Goal: Task Accomplishment & Management: Complete application form

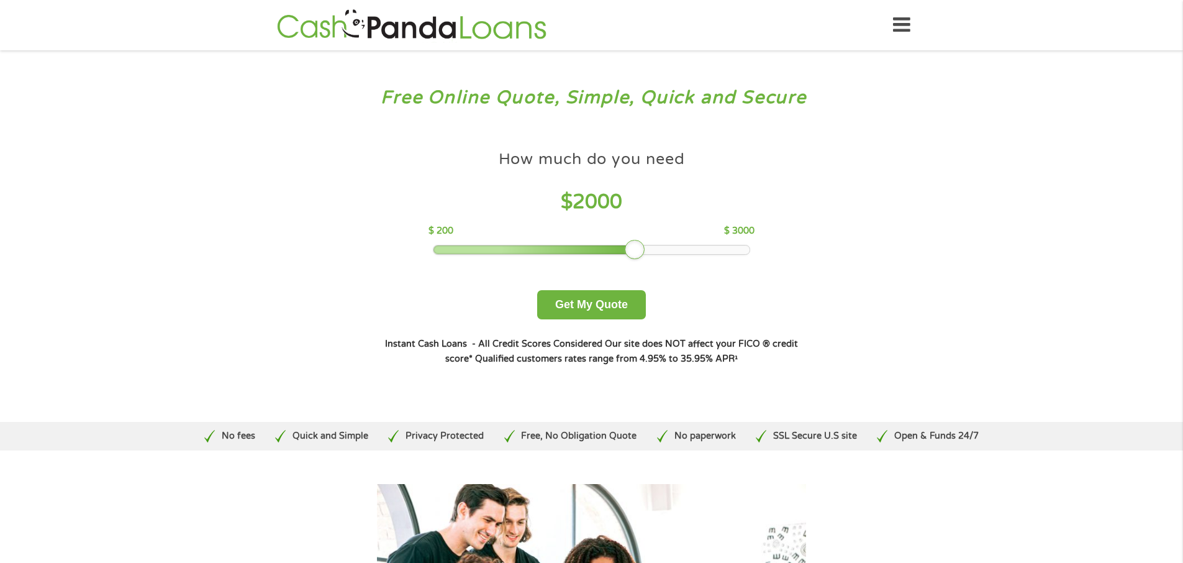
drag, startPoint x: 527, startPoint y: 250, endPoint x: 640, endPoint y: 255, distance: 113.1
click at [640, 255] on div at bounding box center [635, 250] width 20 height 20
click at [583, 304] on button "Get My Quote" at bounding box center [591, 304] width 109 height 29
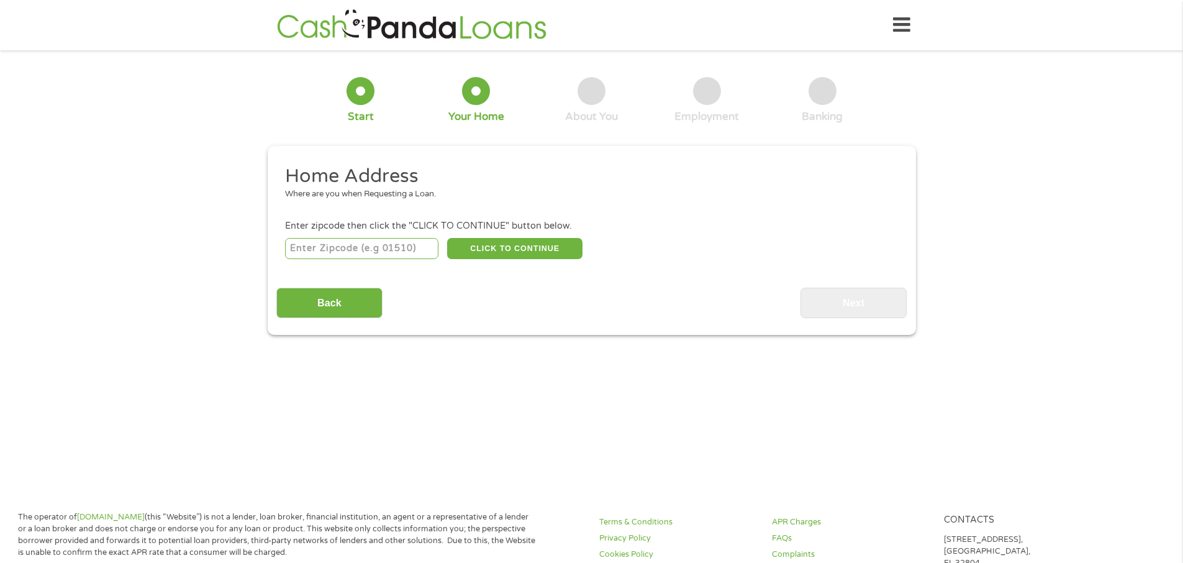
click at [325, 246] on input "number" at bounding box center [361, 248] width 153 height 21
type input "50324"
click at [513, 245] on button "CLICK TO CONTINUE" at bounding box center [514, 248] width 135 height 21
type input "50324"
type input "[GEOGRAPHIC_DATA]"
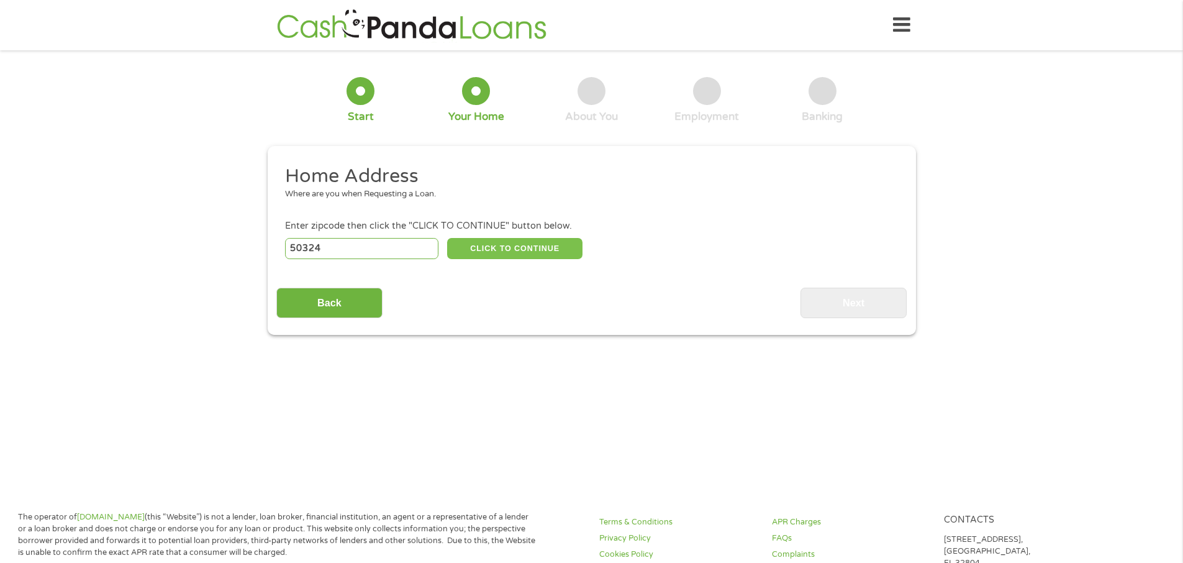
select select "[US_STATE]"
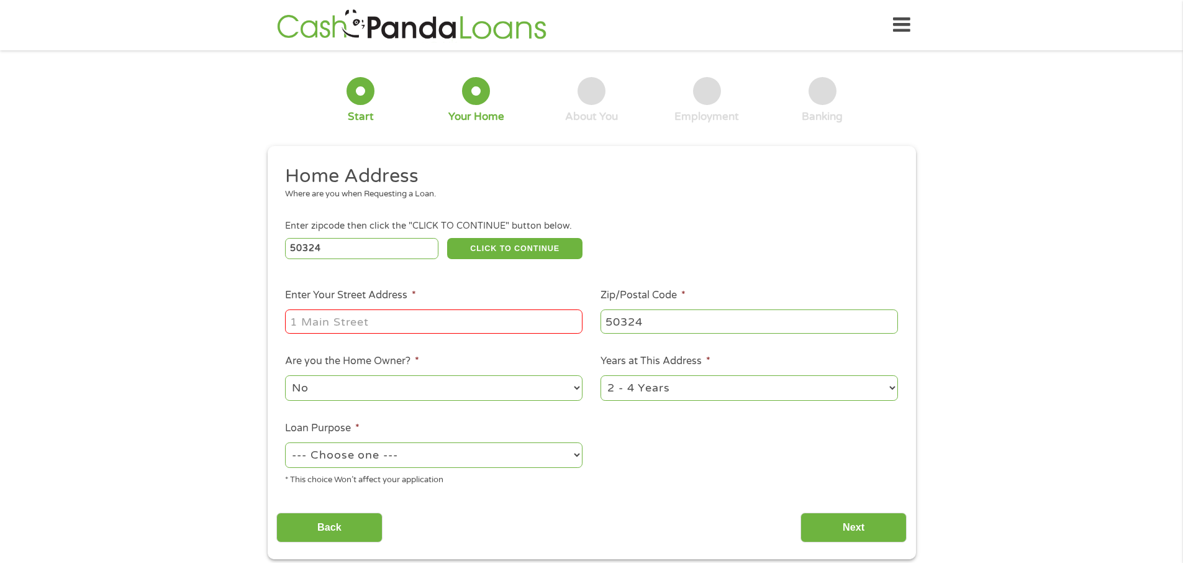
click at [325, 321] on input "Enter Your Street Address *" at bounding box center [433, 321] width 297 height 24
type input "6412 FOREST CR"
click at [888, 389] on select "1 Year or less 1 - 2 Years 2 - 4 Years Over 4 Years" at bounding box center [749, 387] width 297 height 25
select select "12months"
click at [601, 375] on select "1 Year or less 1 - 2 Years 2 - 4 Years Over 4 Years" at bounding box center [749, 387] width 297 height 25
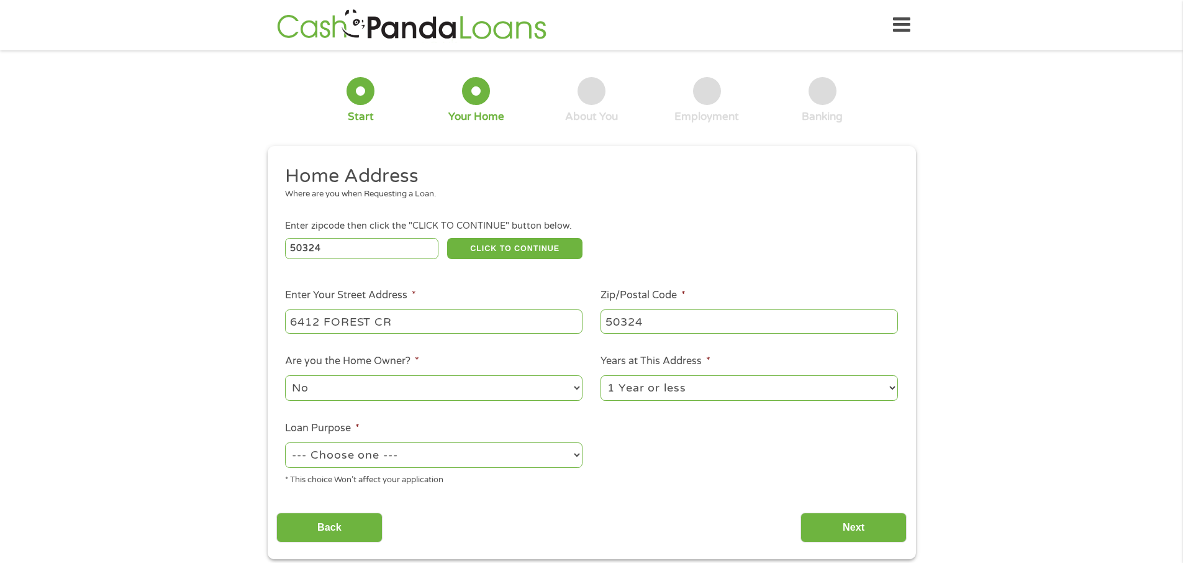
click at [413, 456] on select "--- Choose one --- Pay Bills Debt Consolidation Home Improvement Major Purchase…" at bounding box center [433, 454] width 297 height 25
select select "medicalexpenses"
click at [285, 442] on select "--- Choose one --- Pay Bills Debt Consolidation Home Improvement Major Purchase…" at bounding box center [433, 454] width 297 height 25
click at [853, 524] on input "Next" at bounding box center [854, 527] width 106 height 30
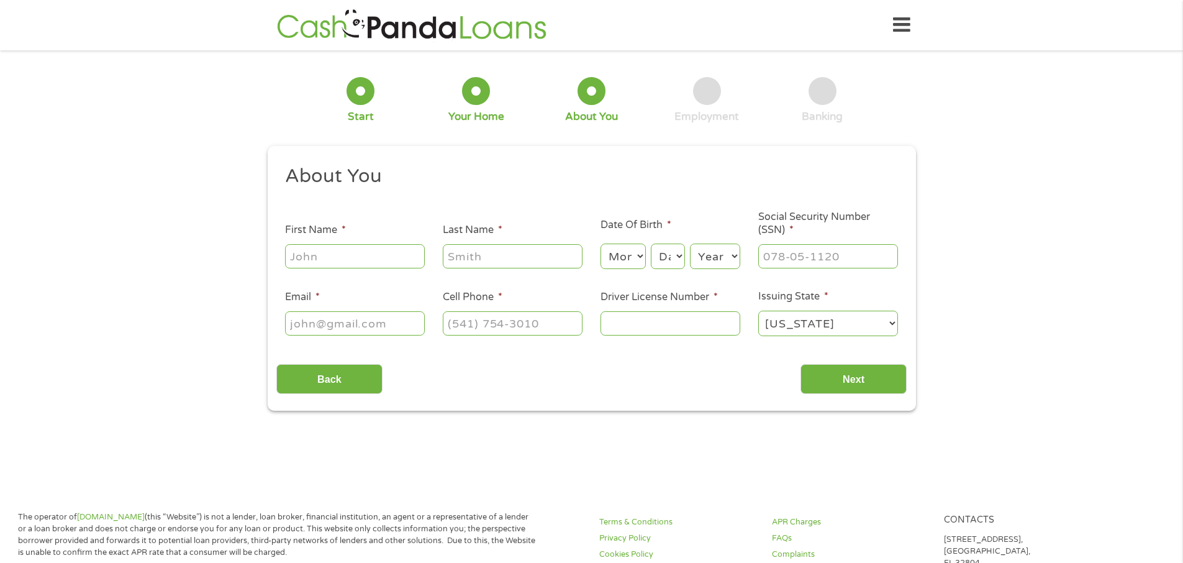
scroll to position [5, 5]
click at [329, 258] on input "First Name *" at bounding box center [355, 256] width 140 height 24
type input "[PERSON_NAME]"
type input "[PERSON_NAME][EMAIL_ADDRESS][DOMAIN_NAME]"
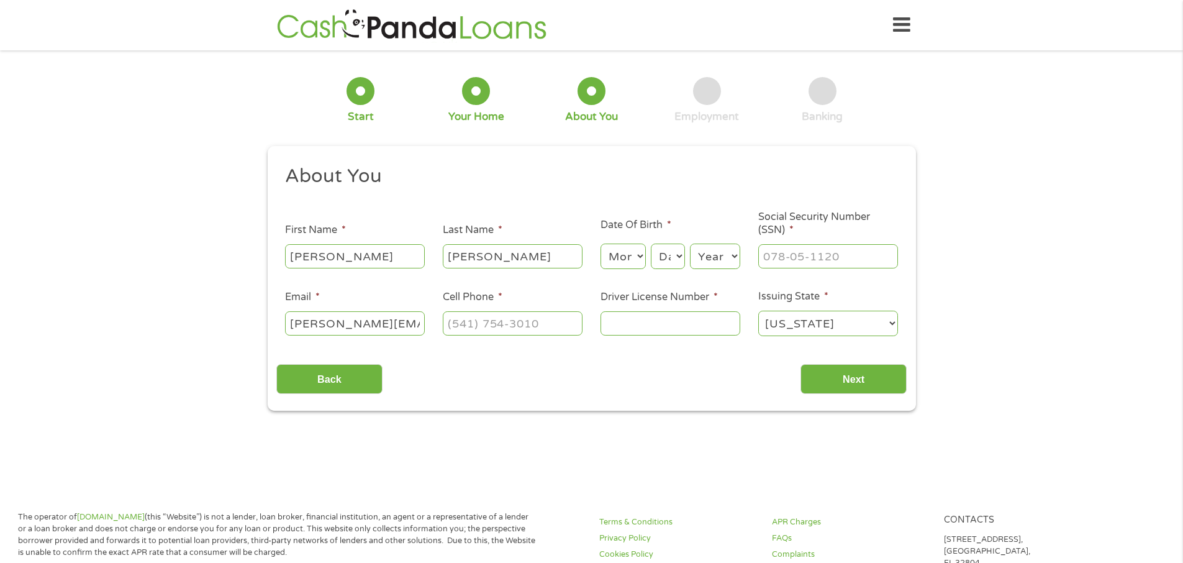
type input "7242348811"
select select "[US_STATE]"
type input "[PHONE_NUMBER]"
click at [644, 256] on select "Month 1 2 3 4 5 6 7 8 9 10 11 12" at bounding box center [623, 255] width 45 height 25
select select "5"
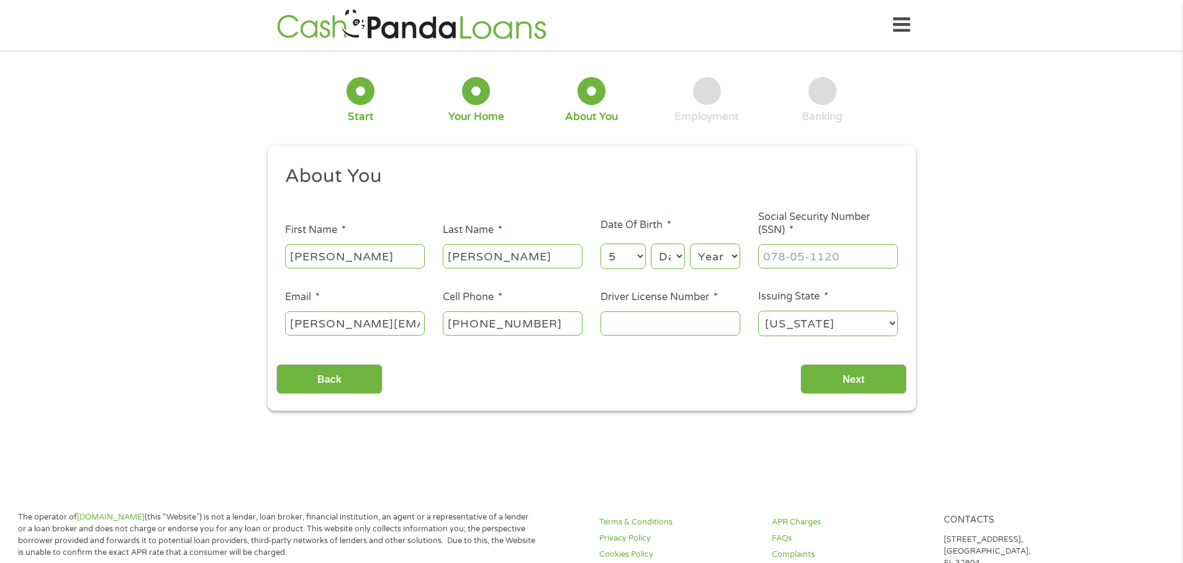
click at [601, 243] on select "Month 1 2 3 4 5 6 7 8 9 10 11 12" at bounding box center [623, 255] width 45 height 25
click at [640, 252] on select "Month 1 2 3 4 5 6 7 8 9 10 11 12" at bounding box center [623, 255] width 45 height 25
click at [601, 243] on select "Month 1 2 3 4 5 6 7 8 9 10 11 12" at bounding box center [623, 255] width 45 height 25
click at [679, 246] on select "Day 1 2 3 4 5 6 7 8 9 10 11 12 13 14 15 16 17 18 19 20 21 22 23 24 25 26 27 28 …" at bounding box center [668, 255] width 34 height 25
select select "14"
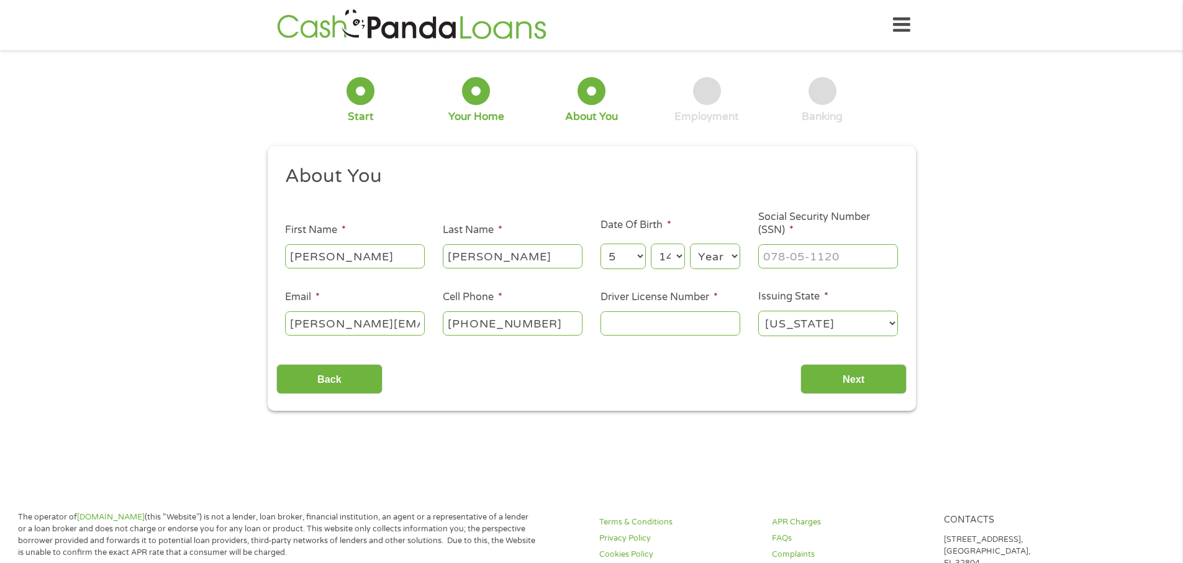
click at [709, 253] on select "Year [DATE] 2006 2005 2004 2003 2002 2001 2000 1999 1998 1997 1996 1995 1994 19…" at bounding box center [715, 255] width 50 height 25
select select "1955"
click at [690, 243] on select "Year [DATE] 2006 2005 2004 2003 2002 2001 2000 1999 1998 1997 1996 1995 1994 19…" at bounding box center [715, 255] width 50 height 25
click at [779, 256] on input "___-__-____" at bounding box center [828, 256] width 140 height 24
type input "192-48-0334"
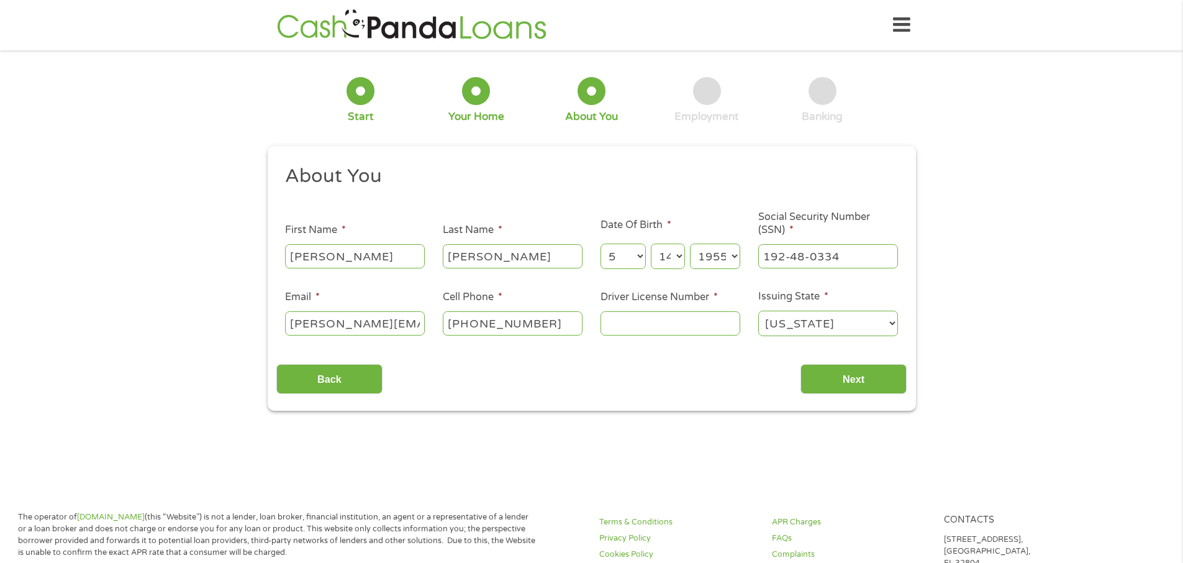
click at [630, 329] on input "Driver License Number *" at bounding box center [671, 323] width 140 height 24
type input "H14230296"
click at [861, 383] on input "Next" at bounding box center [854, 379] width 106 height 30
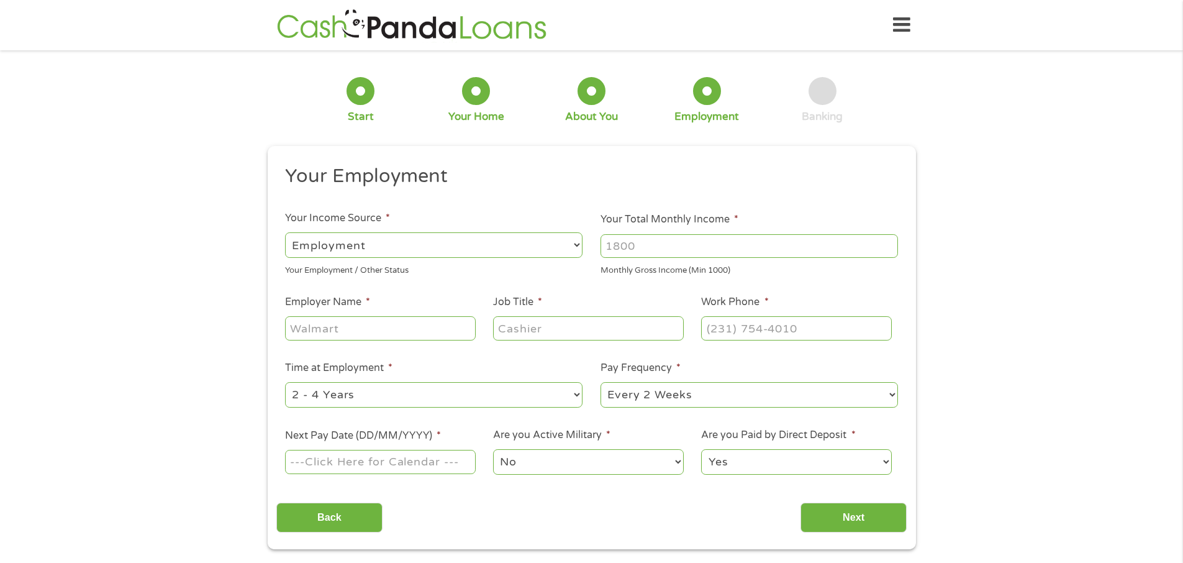
click at [571, 242] on select "--- Choose one --- Employment [DEMOGRAPHIC_DATA] Benefits" at bounding box center [433, 244] width 297 height 25
select select "benefits"
click at [285, 232] on select "--- Choose one --- Employment [DEMOGRAPHIC_DATA] Benefits" at bounding box center [433, 244] width 297 height 25
type input "Other"
type input "[PHONE_NUMBER]"
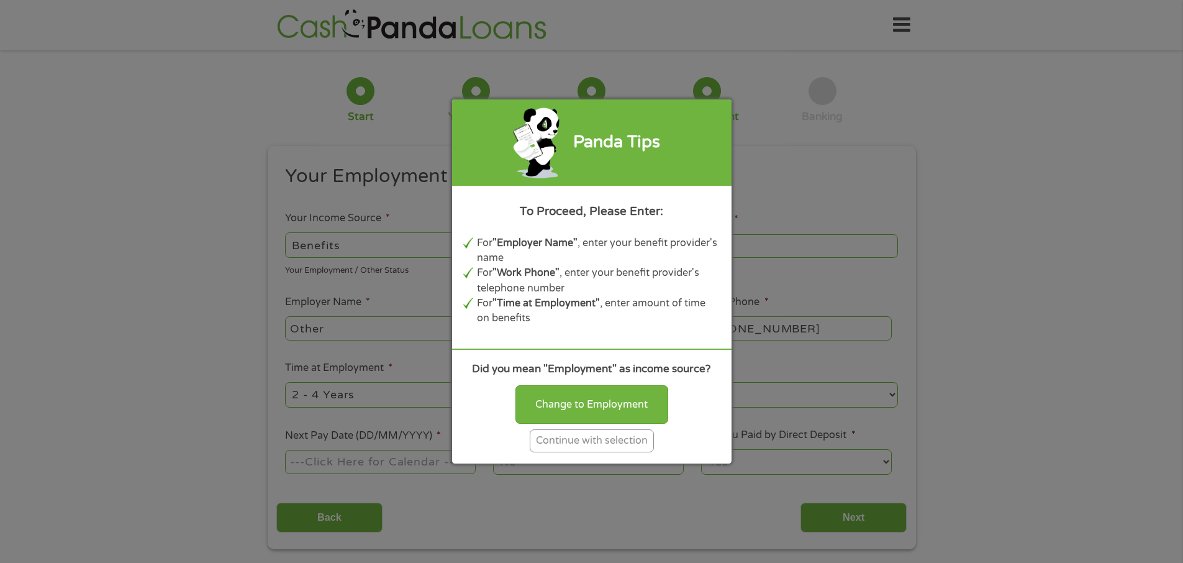
click at [563, 440] on div "Continue with selection" at bounding box center [592, 440] width 124 height 23
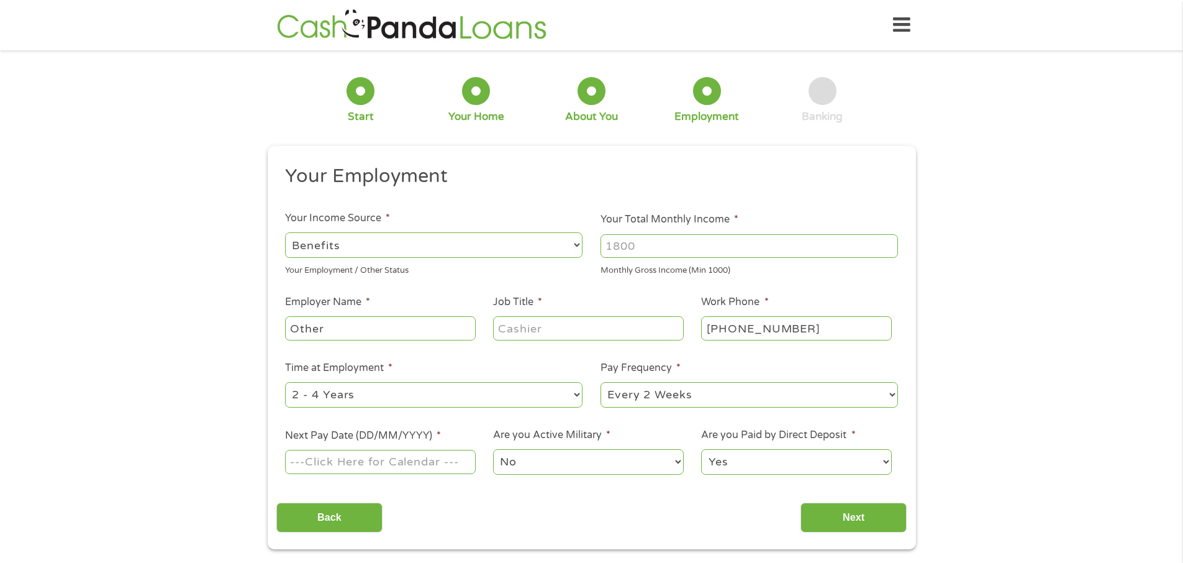
click at [665, 249] on input "Your Total Monthly Income *" at bounding box center [749, 246] width 297 height 24
type input "1903"
click at [524, 330] on input "Job Title *" at bounding box center [588, 328] width 190 height 24
click at [804, 324] on input "[PHONE_NUMBER]" at bounding box center [796, 328] width 190 height 24
type input "[PHONE_NUMBER]"
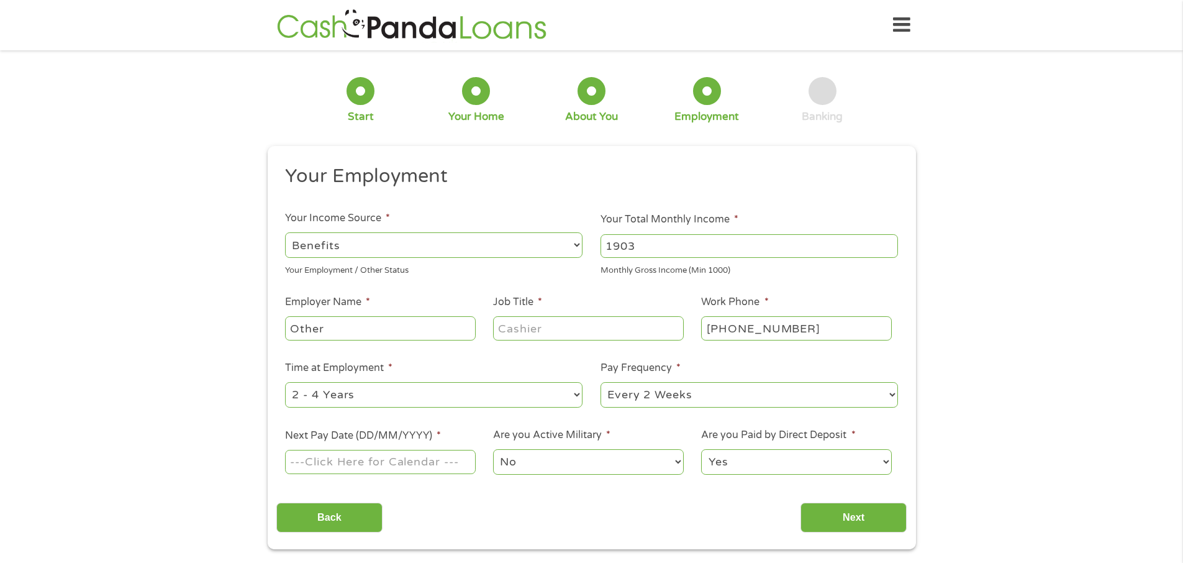
click at [573, 397] on select "--- Choose one --- 1 Year or less 1 - 2 Years 2 - 4 Years Over 4 Years" at bounding box center [433, 394] width 297 height 25
select select "60months"
click at [285, 382] on select "--- Choose one --- 1 Year or less 1 - 2 Years 2 - 4 Years Over 4 Years" at bounding box center [433, 394] width 297 height 25
click at [883, 395] on select "--- Choose one --- Every 2 Weeks Every Week Monthly Semi-Monthly" at bounding box center [749, 394] width 297 height 25
select select "monthly"
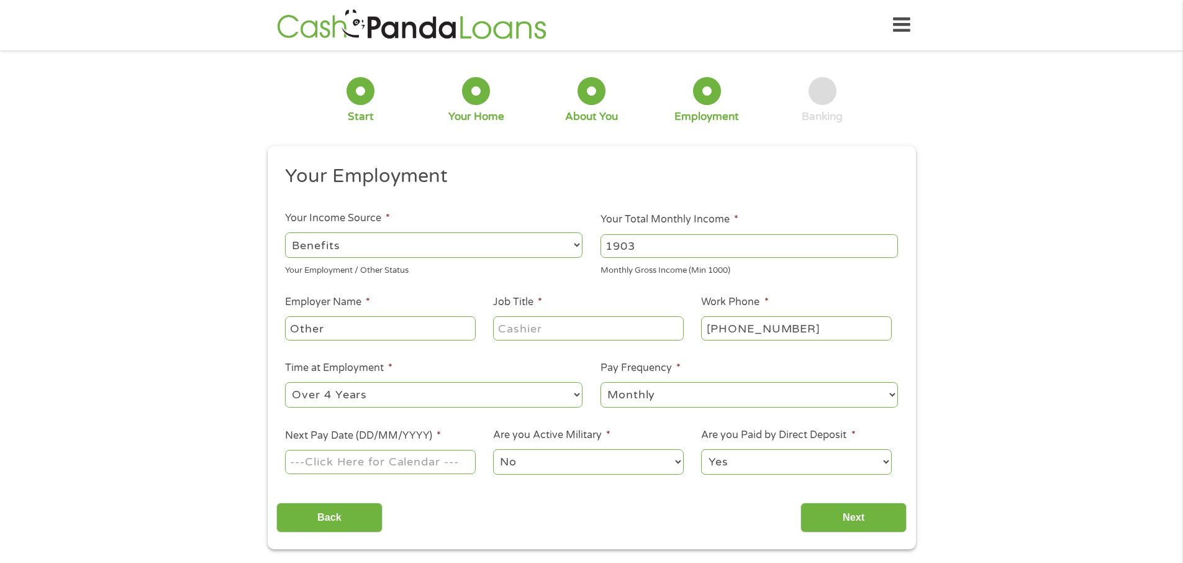
click at [601, 382] on select "--- Choose one --- Every 2 Weeks Every Week Monthly Semi-Monthly" at bounding box center [749, 394] width 297 height 25
click at [310, 468] on input "Next Pay Date (DD/MM/YYYY) *" at bounding box center [380, 462] width 190 height 24
type input "[DATE]"
click at [848, 521] on input "Next" at bounding box center [854, 517] width 106 height 30
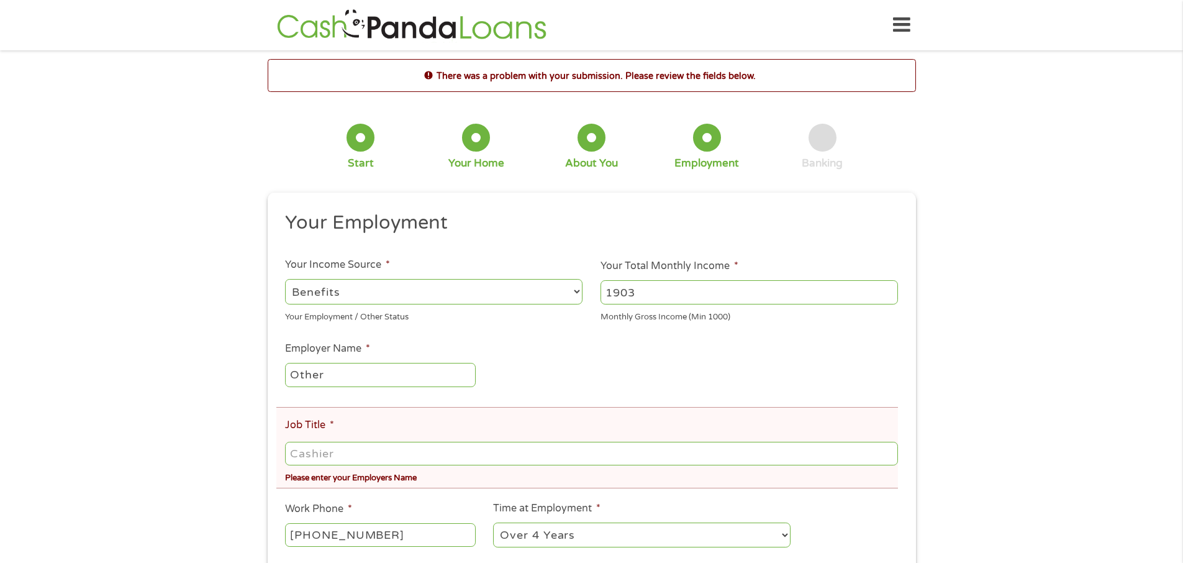
click at [342, 455] on input "Job Title *" at bounding box center [591, 454] width 612 height 24
type input "RETIRED"
click at [398, 507] on li "Work Phone * [PHONE_NUMBER]" at bounding box center [380, 525] width 208 height 48
drag, startPoint x: 342, startPoint y: 455, endPoint x: 260, endPoint y: 455, distance: 82.0
click at [260, 455] on div "There was a problem with your submission. Please review the fields below. 1 Sta…" at bounding box center [591, 407] width 671 height 697
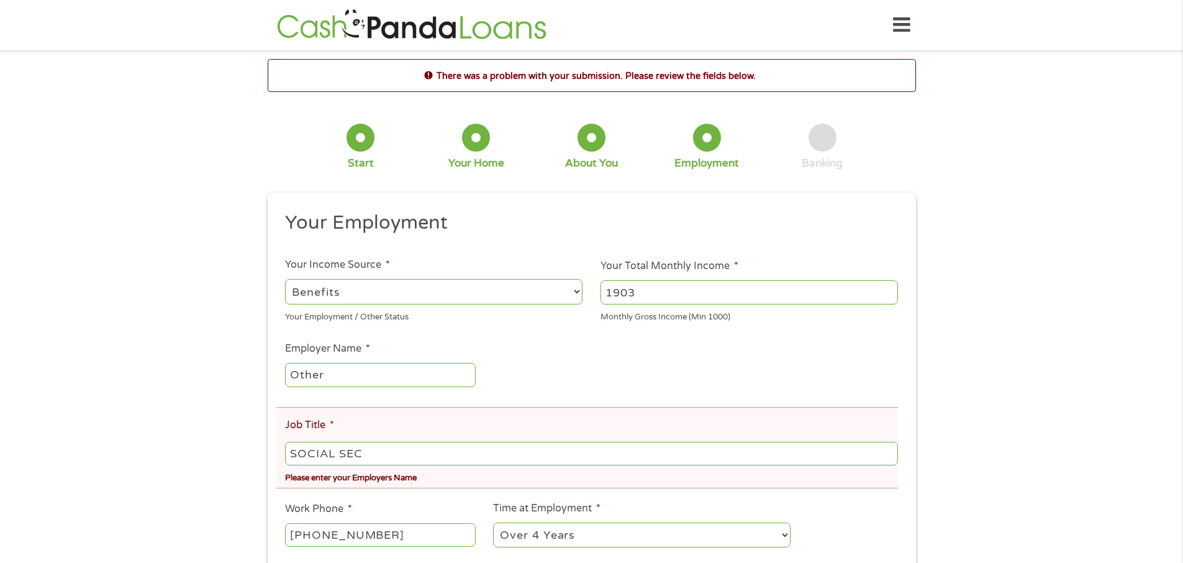
type input "SOCIAL SEC"
click at [250, 478] on div "There was a problem with your submission. Please review the fields below. 1 Sta…" at bounding box center [591, 407] width 1183 height 697
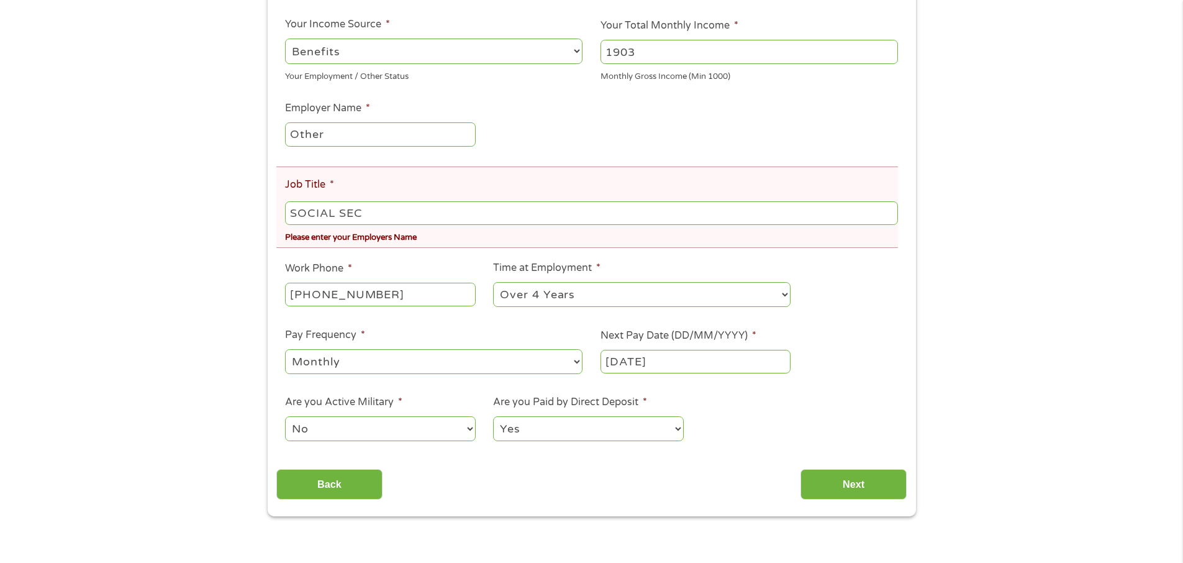
scroll to position [248, 0]
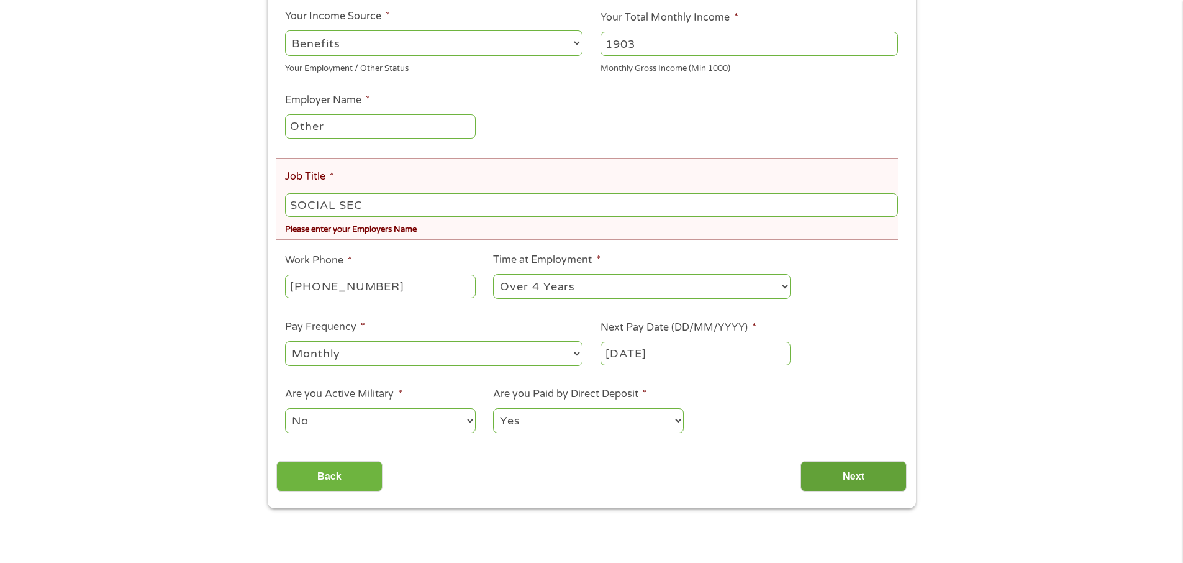
click at [847, 479] on input "Next" at bounding box center [854, 476] width 106 height 30
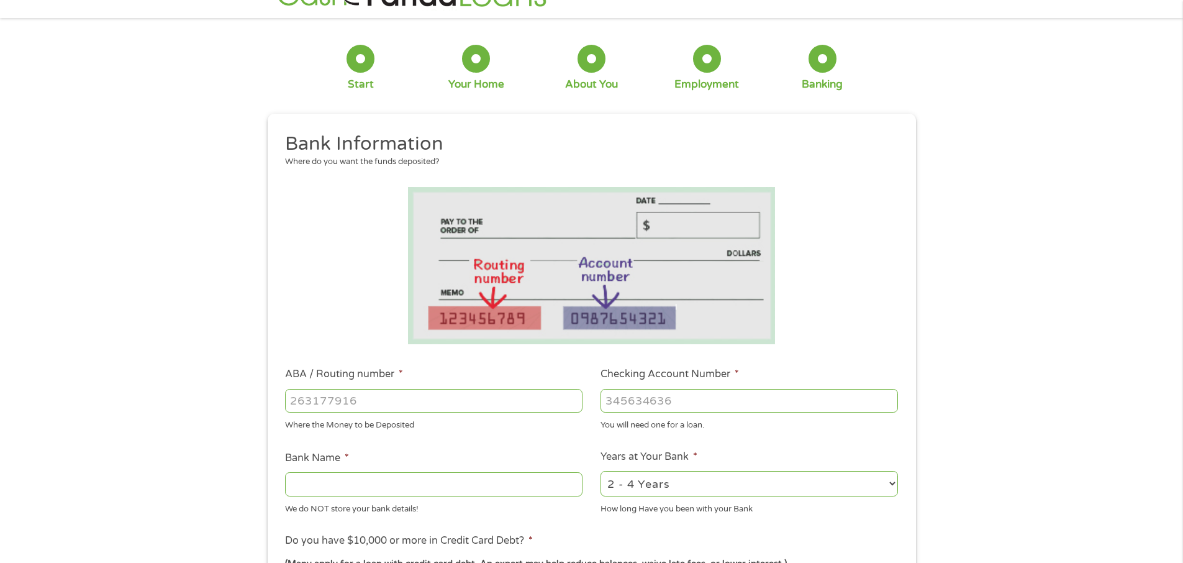
scroll to position [0, 0]
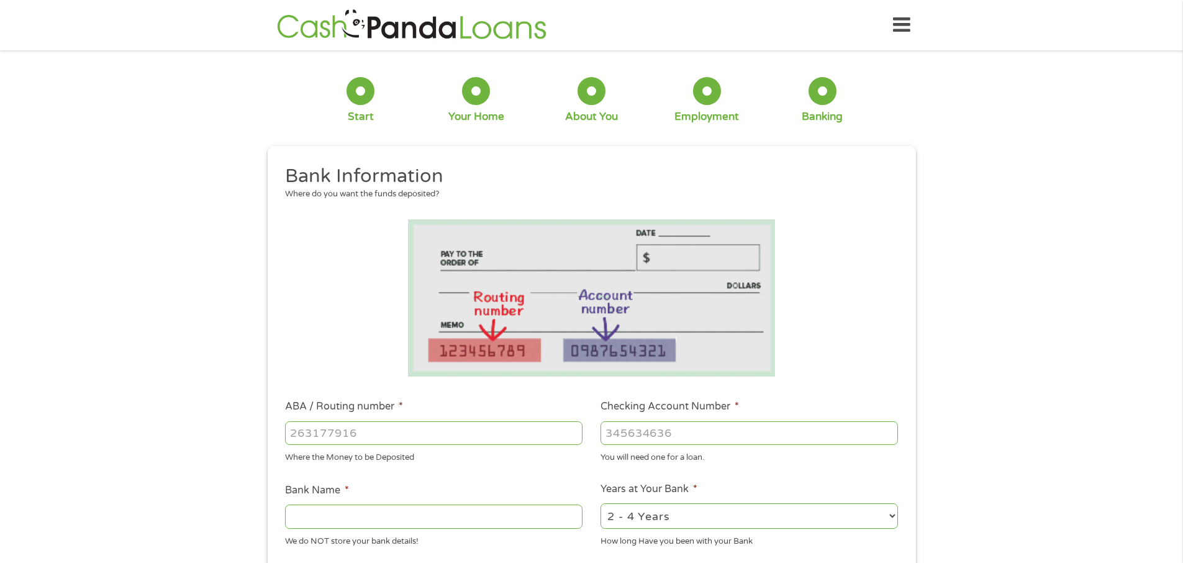
click at [337, 439] on input "ABA / Routing number *" at bounding box center [433, 433] width 297 height 24
type input "031101279"
type input "THE BANCORP BANK"
type input "031101279"
click at [627, 437] on input "Checking Account Number *" at bounding box center [749, 433] width 297 height 24
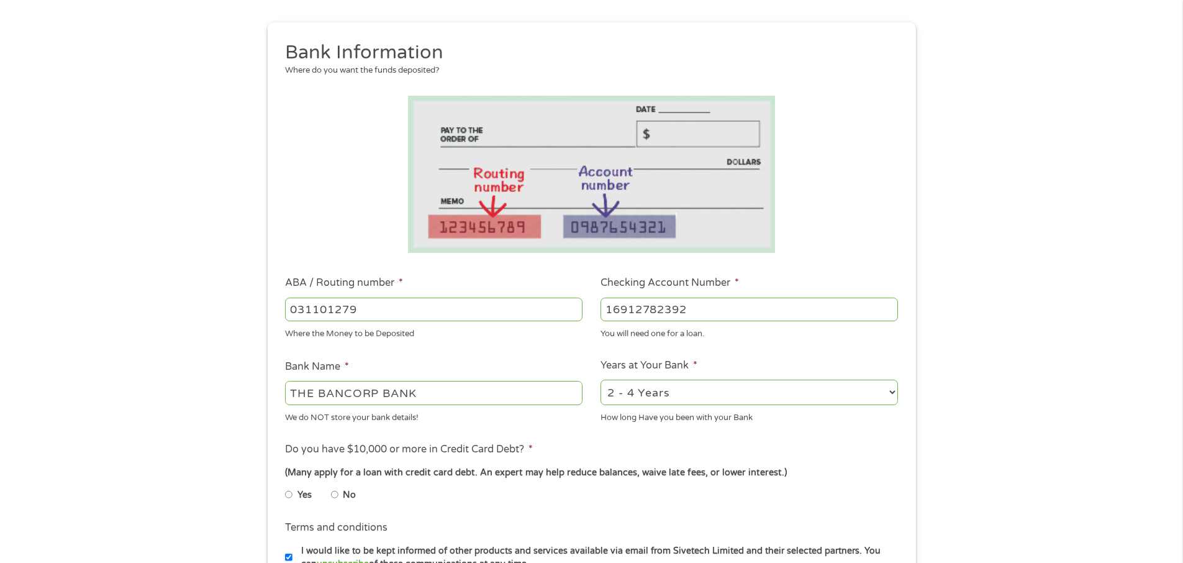
scroll to position [124, 0]
type input "16912782392"
click at [886, 391] on select "2 - 4 Years 6 - 12 Months 1 - 2 Years Over 4 Years" at bounding box center [749, 391] width 297 height 25
select select "60months"
click at [601, 379] on select "2 - 4 Years 6 - 12 Months 1 - 2 Years Over 4 Years" at bounding box center [749, 391] width 297 height 25
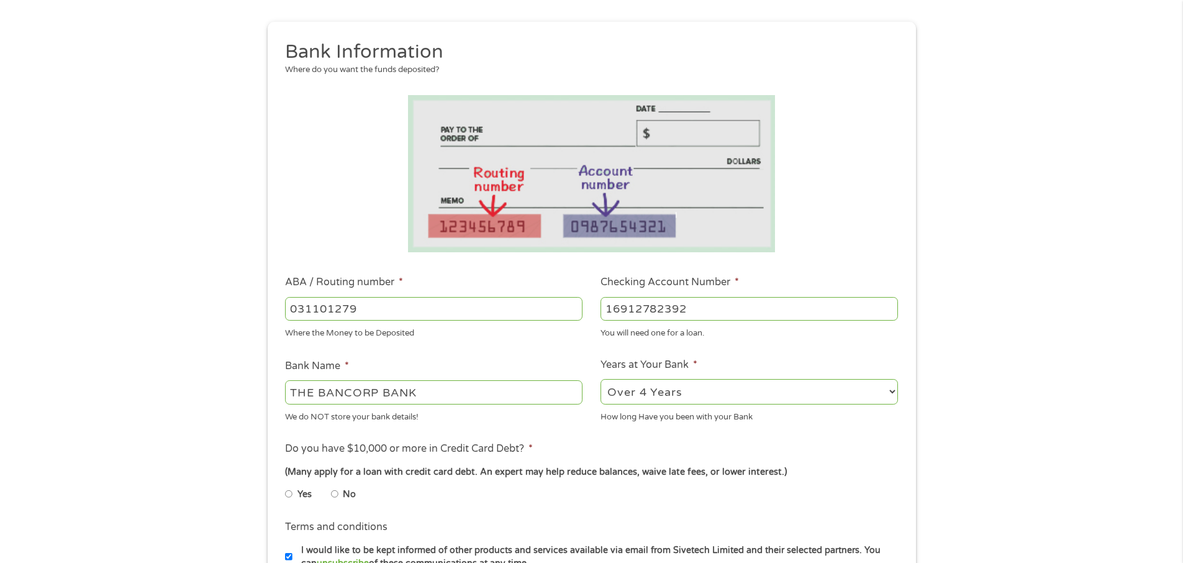
click at [330, 494] on li "Yes" at bounding box center [308, 494] width 46 height 24
click at [333, 494] on input "No" at bounding box center [334, 494] width 7 height 20
radio input "true"
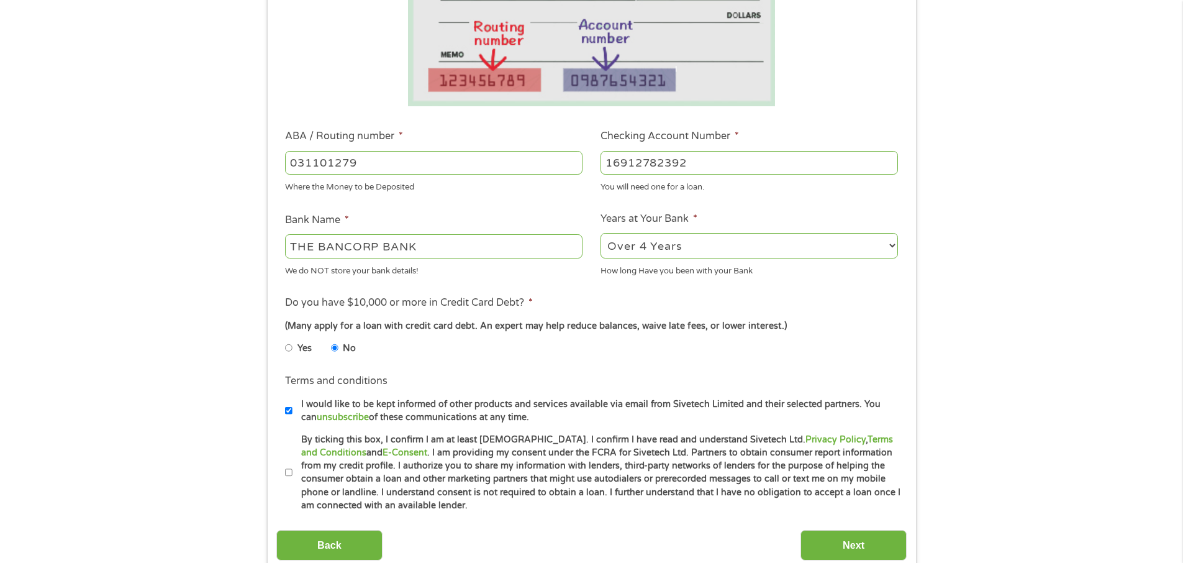
scroll to position [311, 0]
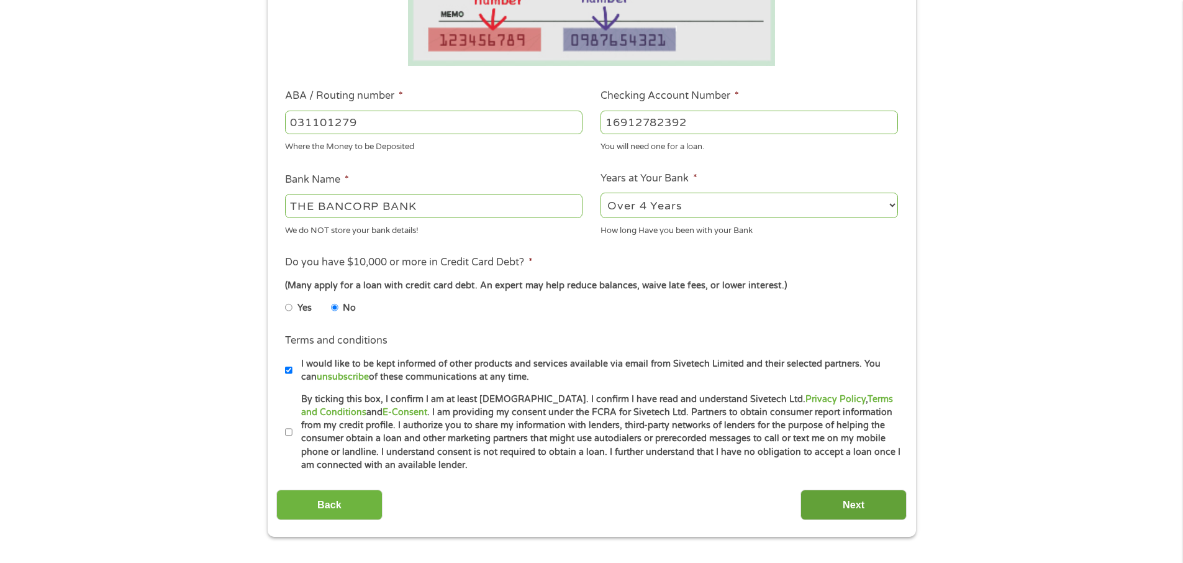
click at [838, 505] on input "Next" at bounding box center [854, 504] width 106 height 30
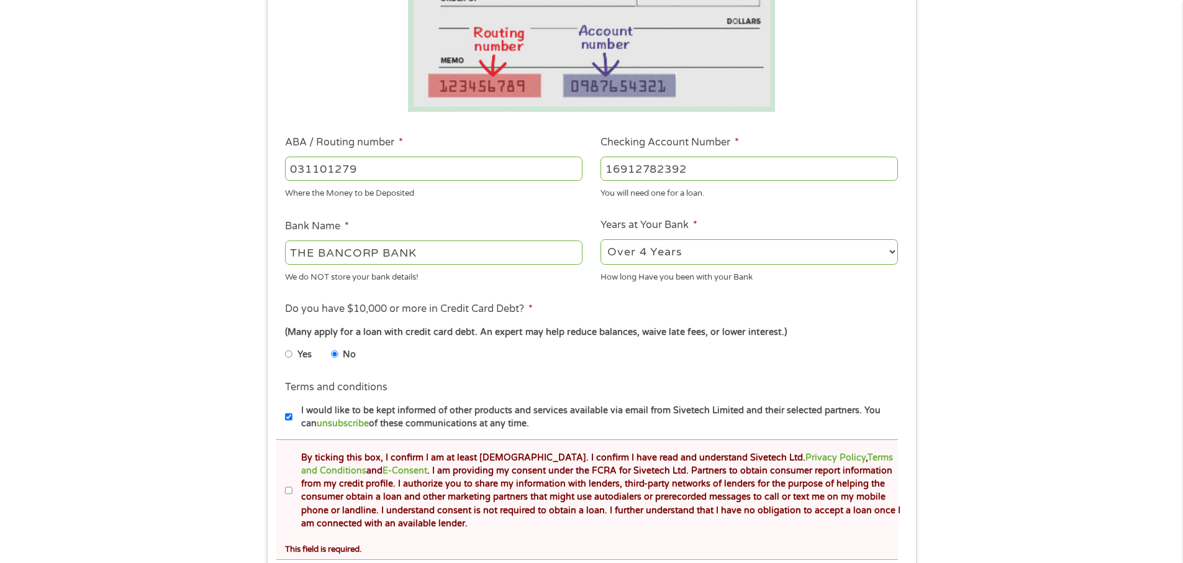
click at [286, 494] on input "By ticking this box, I confirm I am at least [DEMOGRAPHIC_DATA]. I confirm I ha…" at bounding box center [288, 491] width 7 height 20
checkbox input "true"
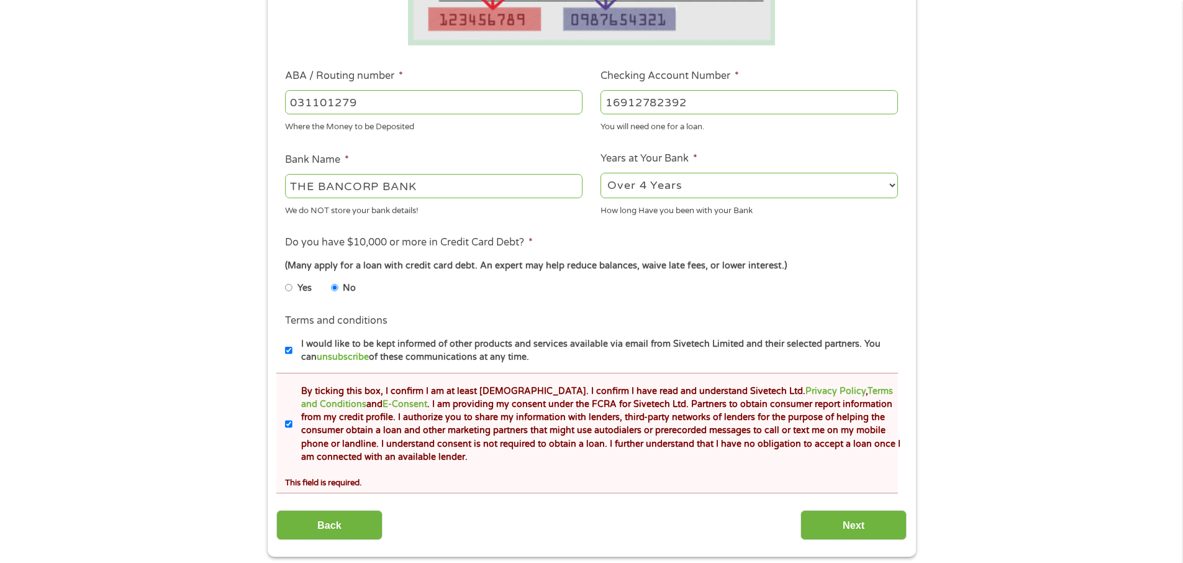
scroll to position [435, 0]
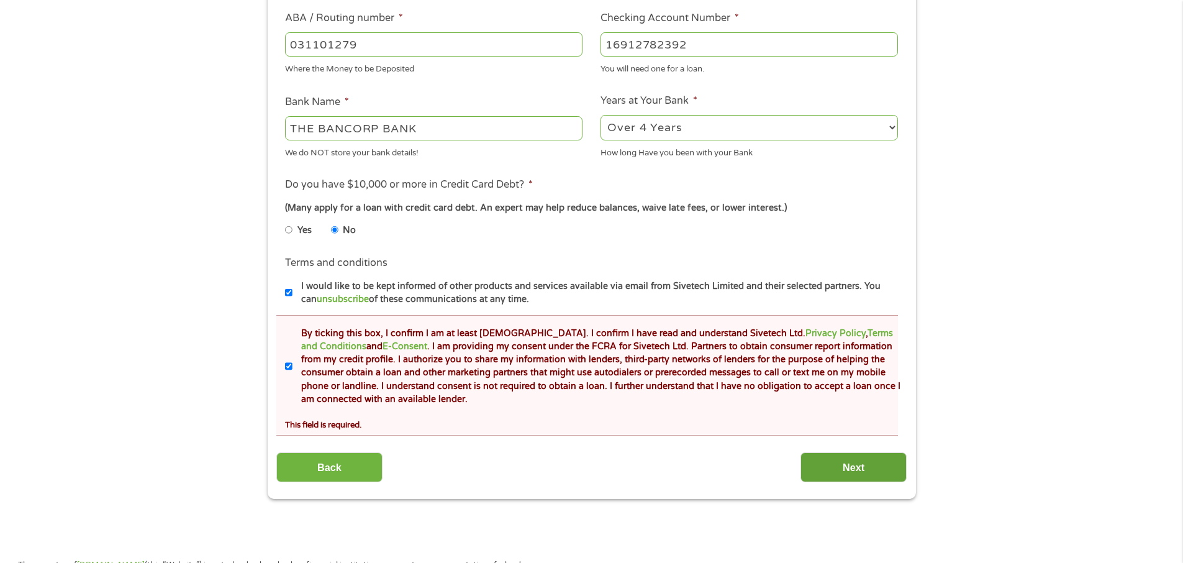
click at [858, 463] on input "Next" at bounding box center [854, 467] width 106 height 30
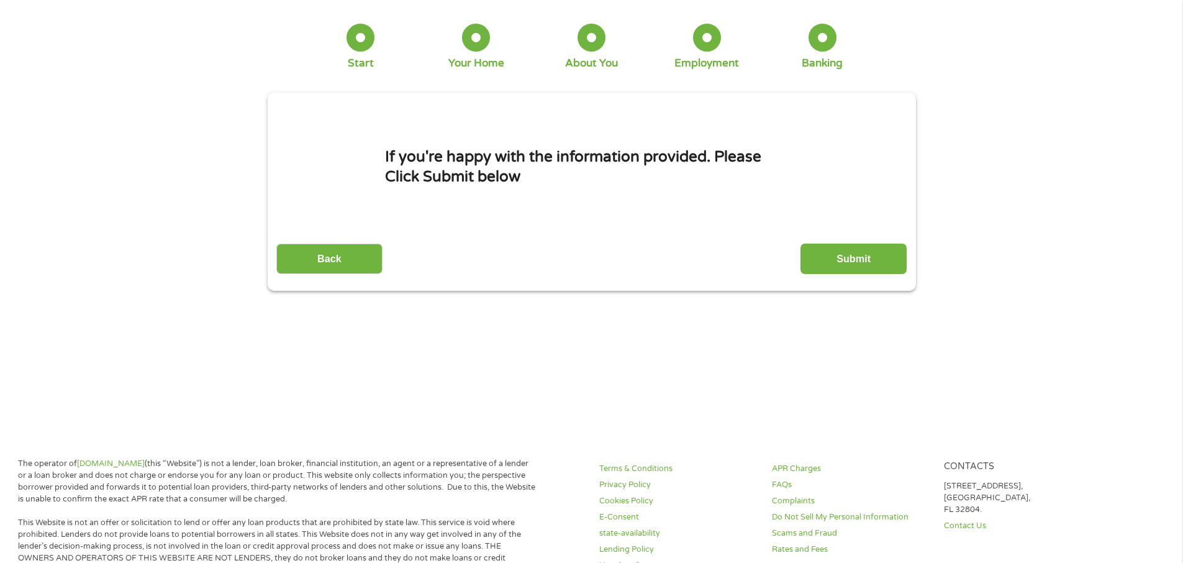
scroll to position [0, 0]
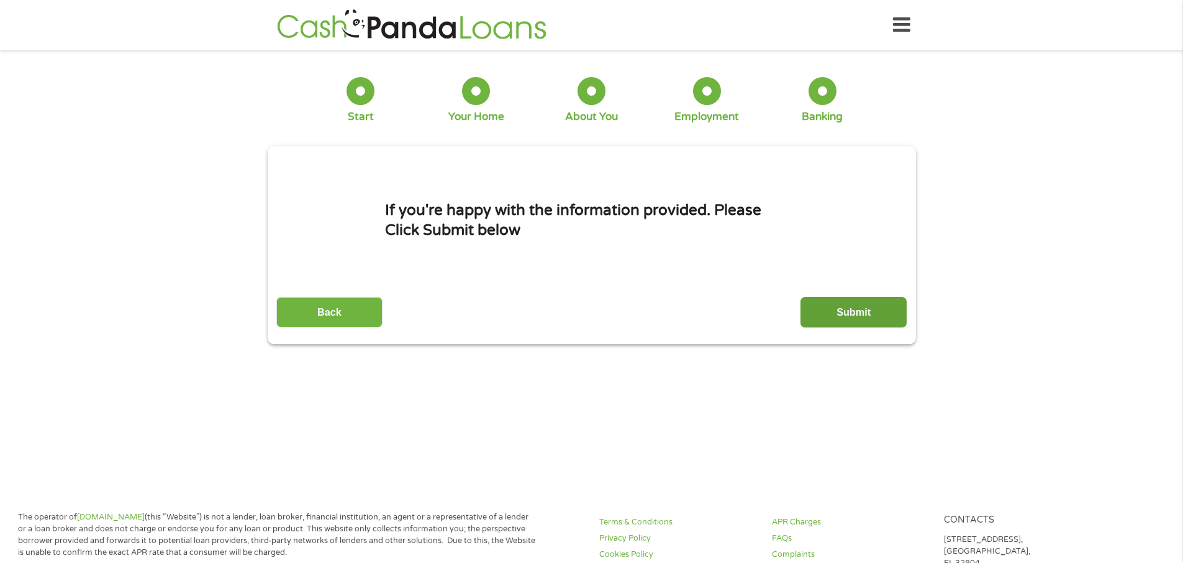
click at [816, 313] on input "Submit" at bounding box center [854, 312] width 106 height 30
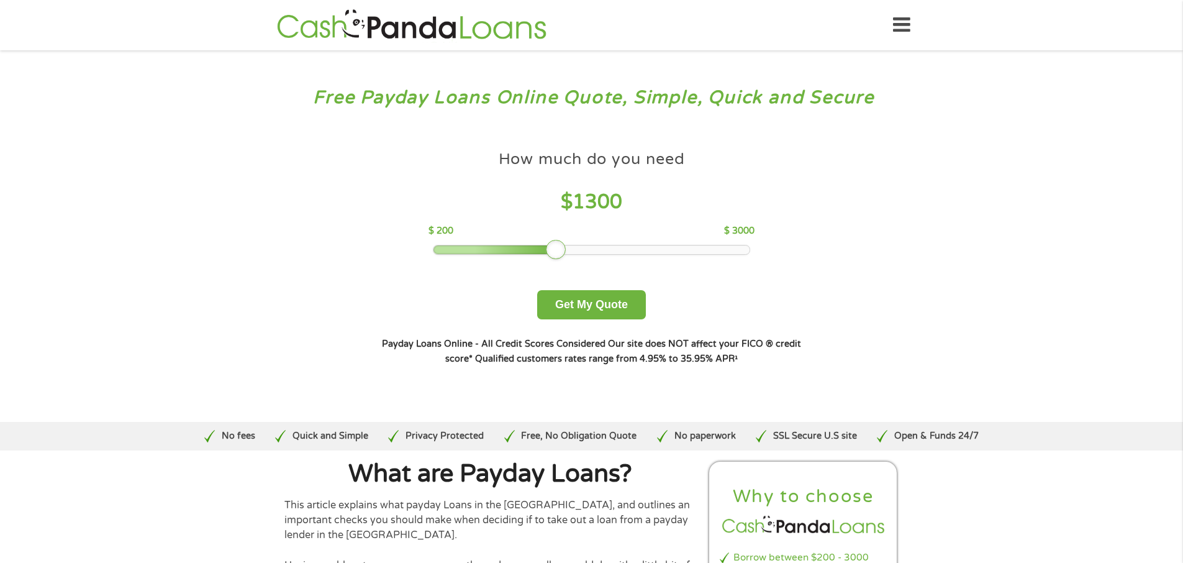
drag, startPoint x: 515, startPoint y: 252, endPoint x: 553, endPoint y: 253, distance: 37.9
click at [553, 253] on div at bounding box center [556, 250] width 20 height 20
drag, startPoint x: 550, startPoint y: 248, endPoint x: 609, endPoint y: 250, distance: 59.6
click at [609, 250] on div at bounding box center [612, 250] width 20 height 20
drag, startPoint x: 609, startPoint y: 250, endPoint x: 627, endPoint y: 252, distance: 18.2
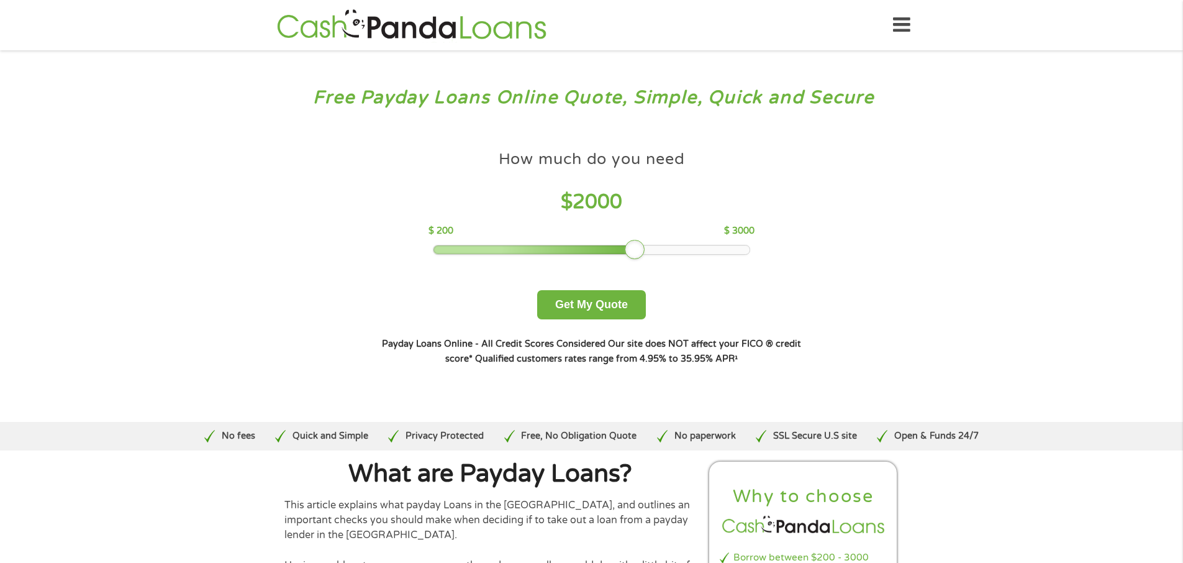
click at [627, 252] on div at bounding box center [635, 250] width 20 height 20
click at [592, 303] on button "Get My Quote" at bounding box center [591, 304] width 109 height 29
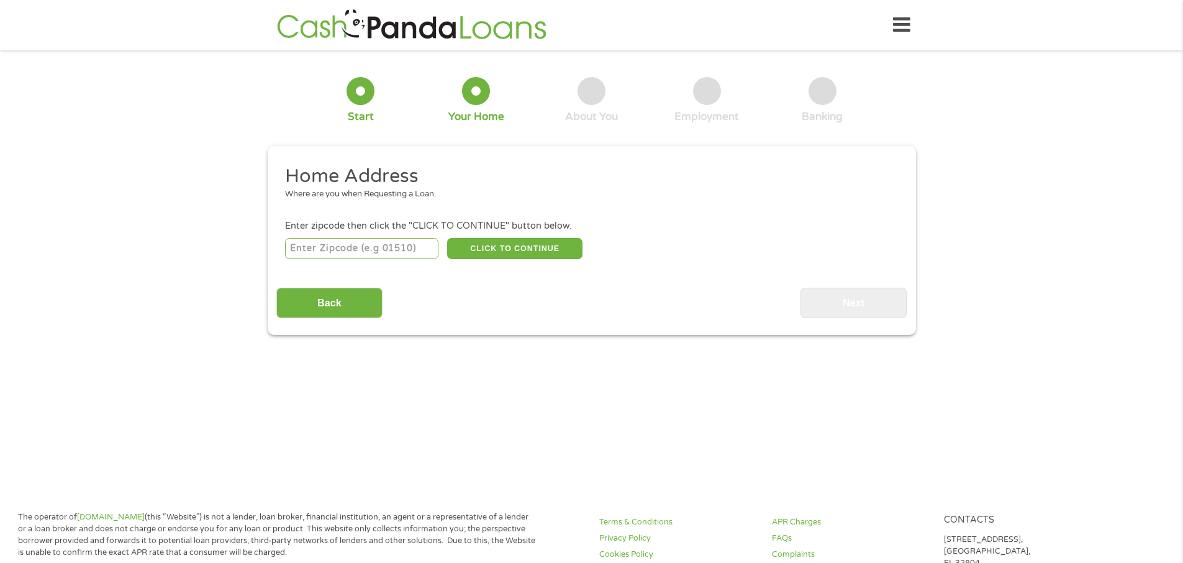
click at [322, 245] on input "number" at bounding box center [361, 248] width 153 height 21
type input "50324"
click at [546, 245] on button "CLICK TO CONTINUE" at bounding box center [514, 248] width 135 height 21
type input "50324"
type input "[GEOGRAPHIC_DATA]"
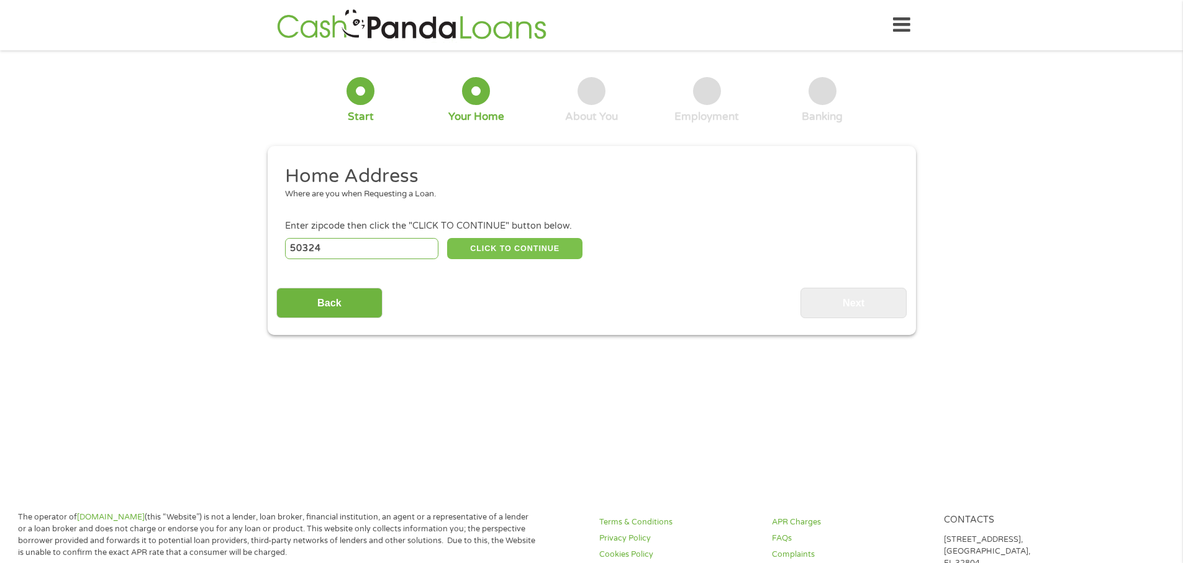
select select "[US_STATE]"
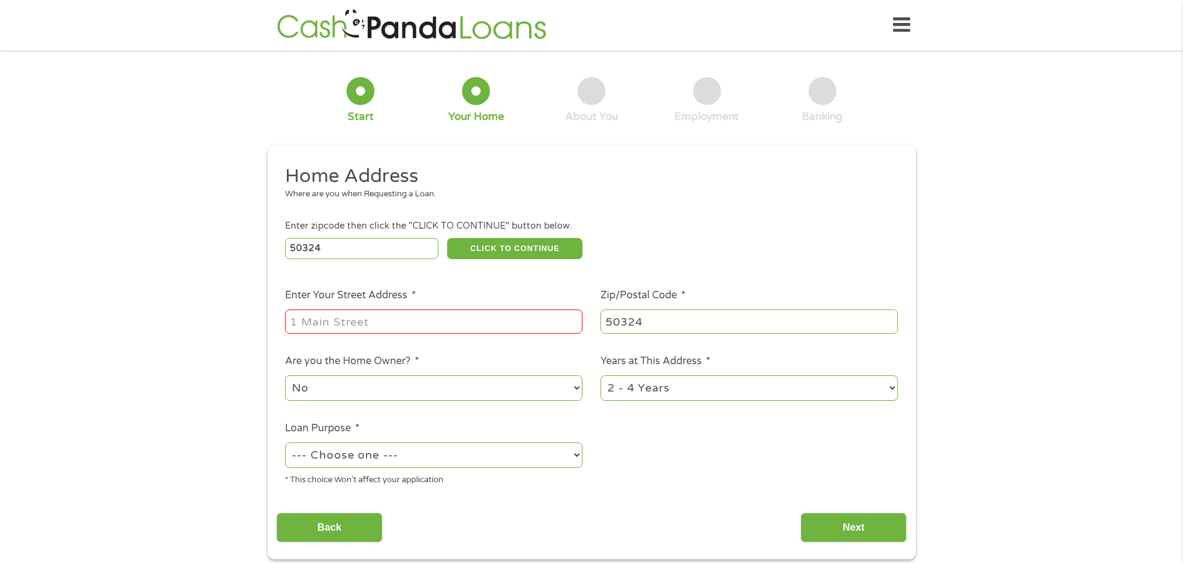
click at [362, 324] on input "Enter Your Street Address *" at bounding box center [433, 321] width 297 height 24
type input "6421 FOREST CR"
click at [892, 388] on select "1 Year or less 1 - 2 Years 2 - 4 Years Over 4 Years" at bounding box center [749, 387] width 297 height 25
select select "12months"
click at [601, 375] on select "1 Year or less 1 - 2 Years 2 - 4 Years Over 4 Years" at bounding box center [749, 387] width 297 height 25
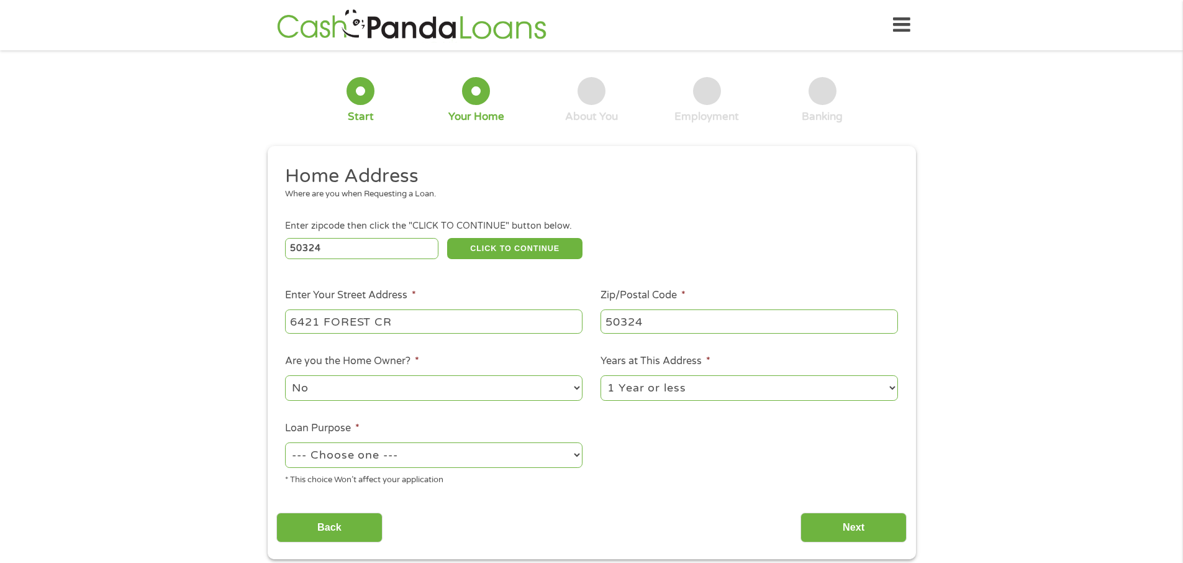
click at [425, 456] on select "--- Choose one --- Pay Bills Debt Consolidation Home Improvement Major Purchase…" at bounding box center [433, 454] width 297 height 25
select select "medicalexpenses"
click at [285, 442] on select "--- Choose one --- Pay Bills Debt Consolidation Home Improvement Major Purchase…" at bounding box center [433, 454] width 297 height 25
click at [855, 528] on input "Next" at bounding box center [854, 527] width 106 height 30
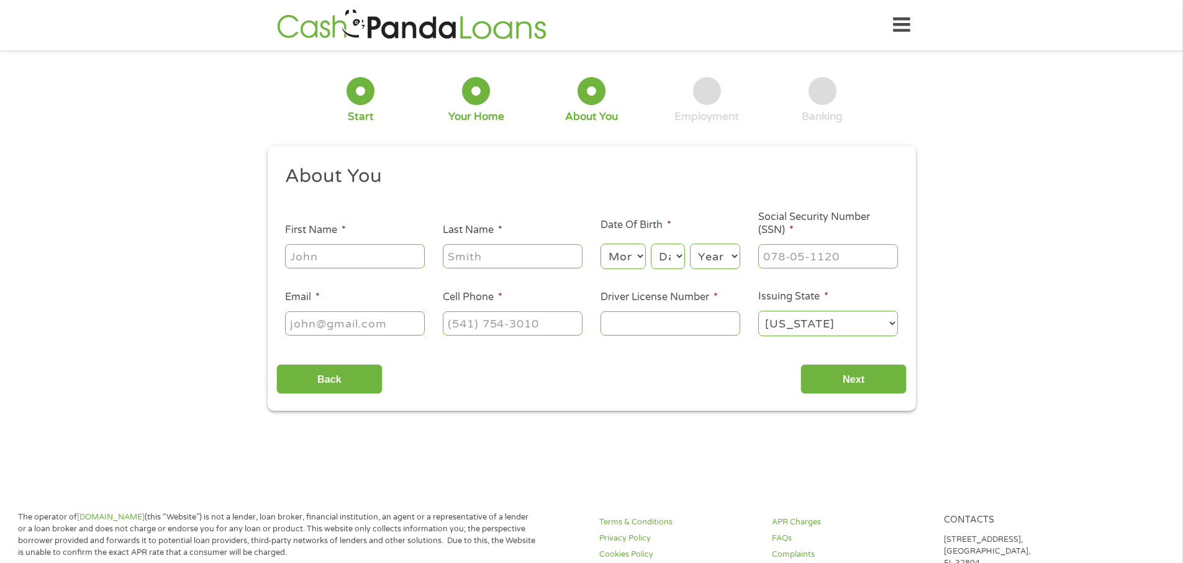
scroll to position [5, 5]
click at [302, 253] on input "First Name *" at bounding box center [355, 256] width 140 height 24
type input "R"
type input "[PERSON_NAME]"
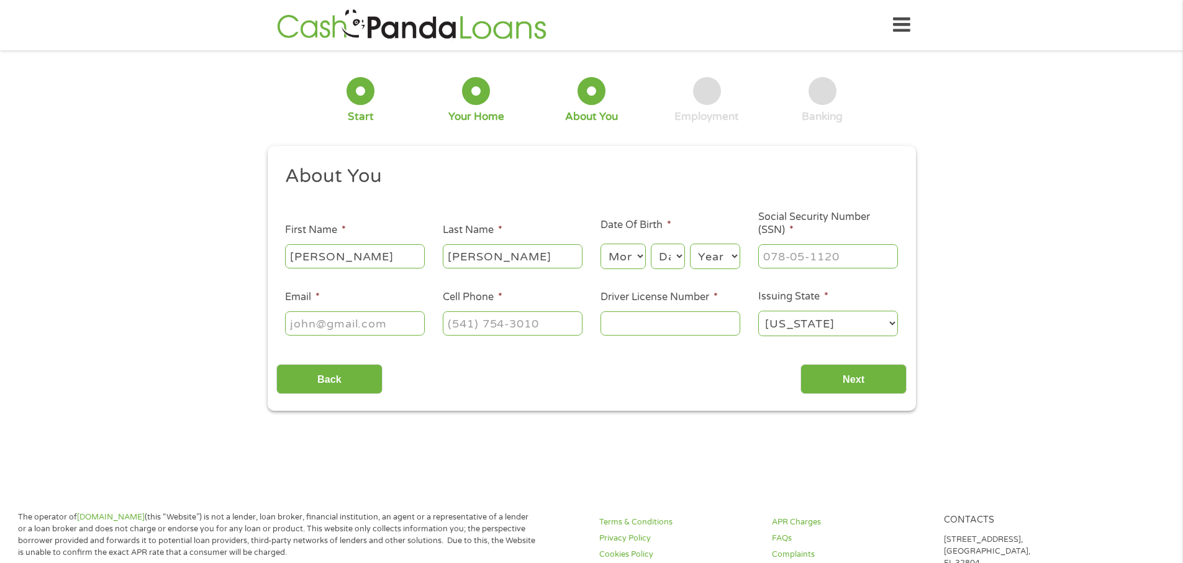
type input "[PERSON_NAME][EMAIL_ADDRESS][DOMAIN_NAME]"
type input "7242348811"
select select "[US_STATE]"
type input "[PHONE_NUMBER]"
click at [633, 259] on select "Month 1 2 3 4 5 6 7 8 9 10 11 12" at bounding box center [623, 255] width 45 height 25
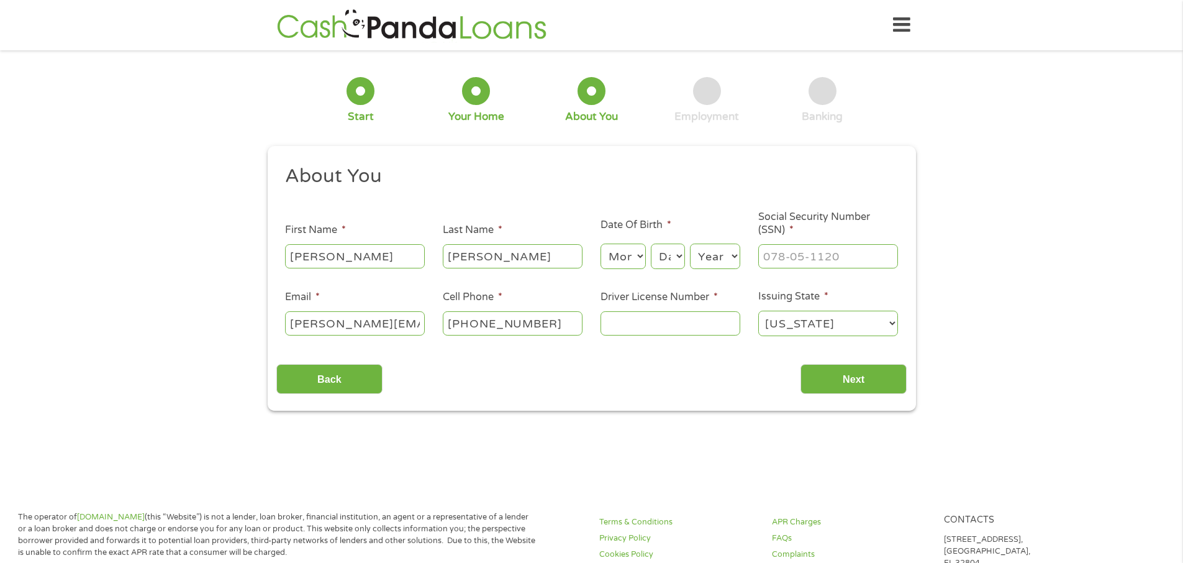
select select "6"
click at [601, 243] on select "Month 1 2 3 4 5 6 7 8 9 10 11 12" at bounding box center [623, 255] width 45 height 25
click at [678, 255] on select "Day 1 2 3 4 5 6 7 8 9 10 11 12 13 14 15 16 17 18 19 20 21 22 23 24 25 26 27 28 …" at bounding box center [668, 255] width 34 height 25
select select "14"
click at [651, 243] on select "Day 1 2 3 4 5 6 7 8 9 10 11 12 13 14 15 16 17 18 19 20 21 22 23 24 25 26 27 28 …" at bounding box center [668, 255] width 34 height 25
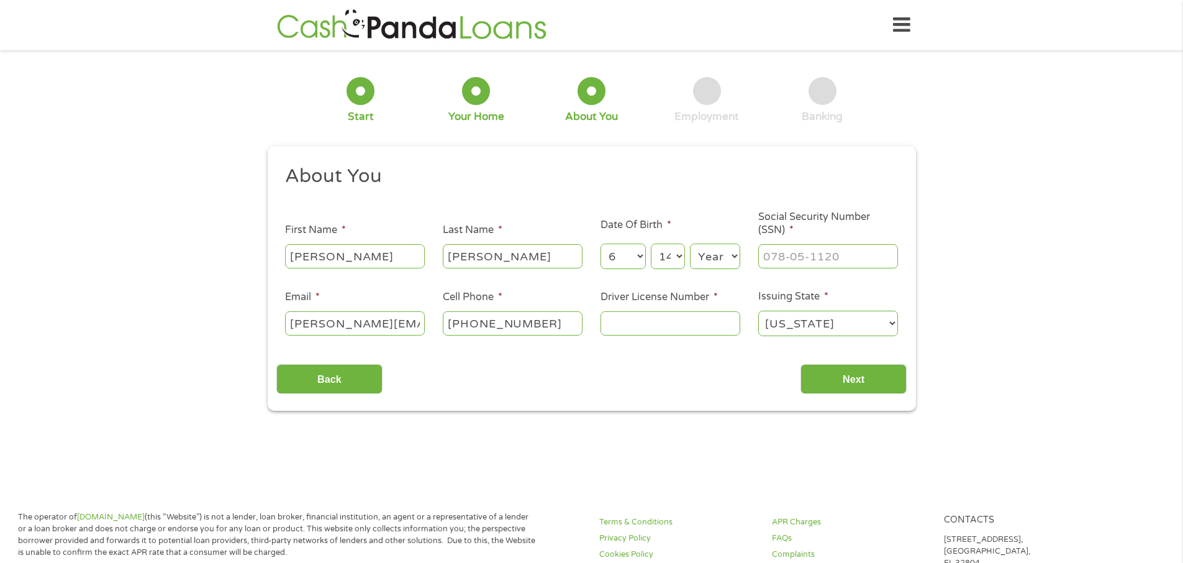
click at [706, 253] on select "Year [DATE] 2006 2005 2004 2003 2002 2001 2000 1999 1998 1997 1996 1995 1994 19…" at bounding box center [715, 255] width 50 height 25
select select "1955"
click at [690, 243] on select "Year [DATE] 2006 2005 2004 2003 2002 2001 2000 1999 1998 1997 1996 1995 1994 19…" at bounding box center [715, 255] width 50 height 25
click at [781, 260] on input "___-__-____" at bounding box center [828, 256] width 140 height 24
type input "192-48-0334"
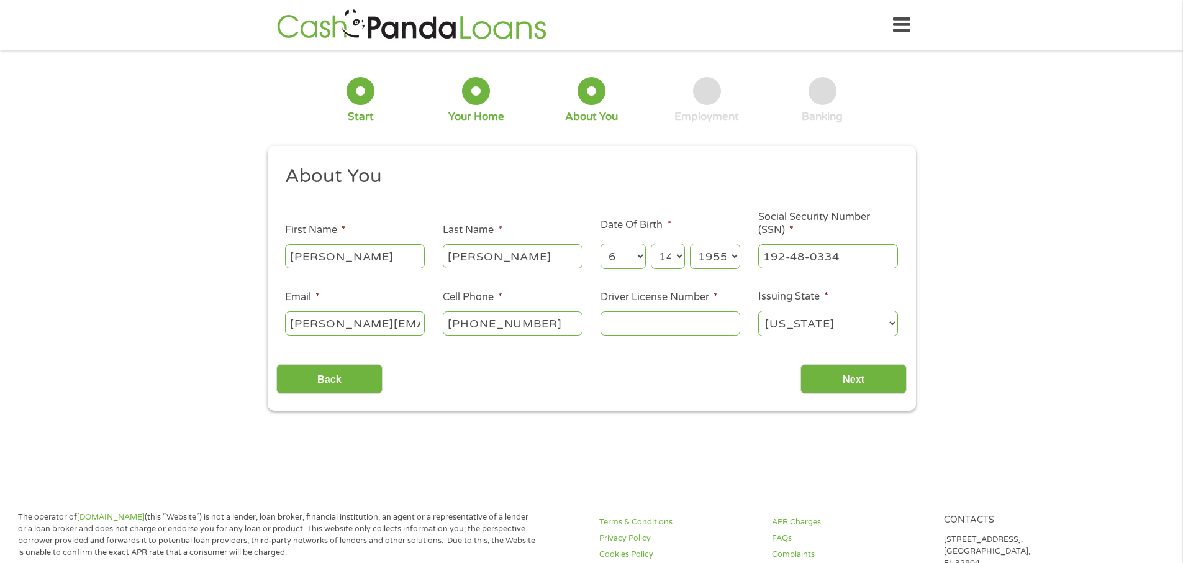
click at [624, 323] on input "Driver License Number *" at bounding box center [671, 323] width 140 height 24
type input "H14230296"
click at [849, 377] on input "Next" at bounding box center [854, 379] width 106 height 30
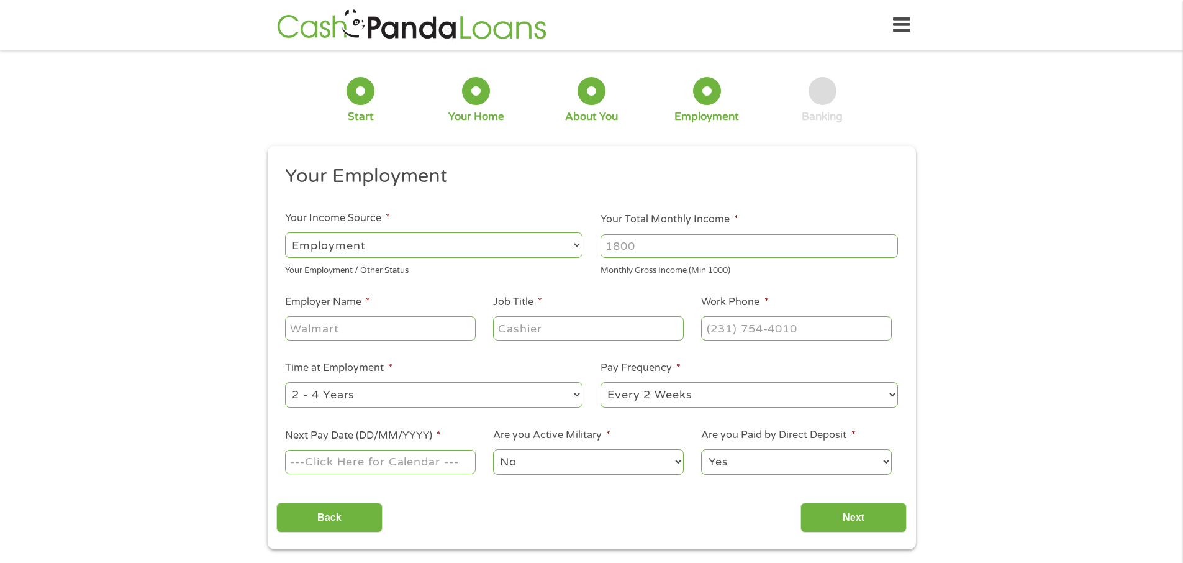
click at [575, 244] on select "--- Choose one --- Employment [DEMOGRAPHIC_DATA] Benefits" at bounding box center [433, 244] width 297 height 25
select select "benefits"
click at [285, 232] on select "--- Choose one --- Employment [DEMOGRAPHIC_DATA] Benefits" at bounding box center [433, 244] width 297 height 25
type input "Other"
type input "[PHONE_NUMBER]"
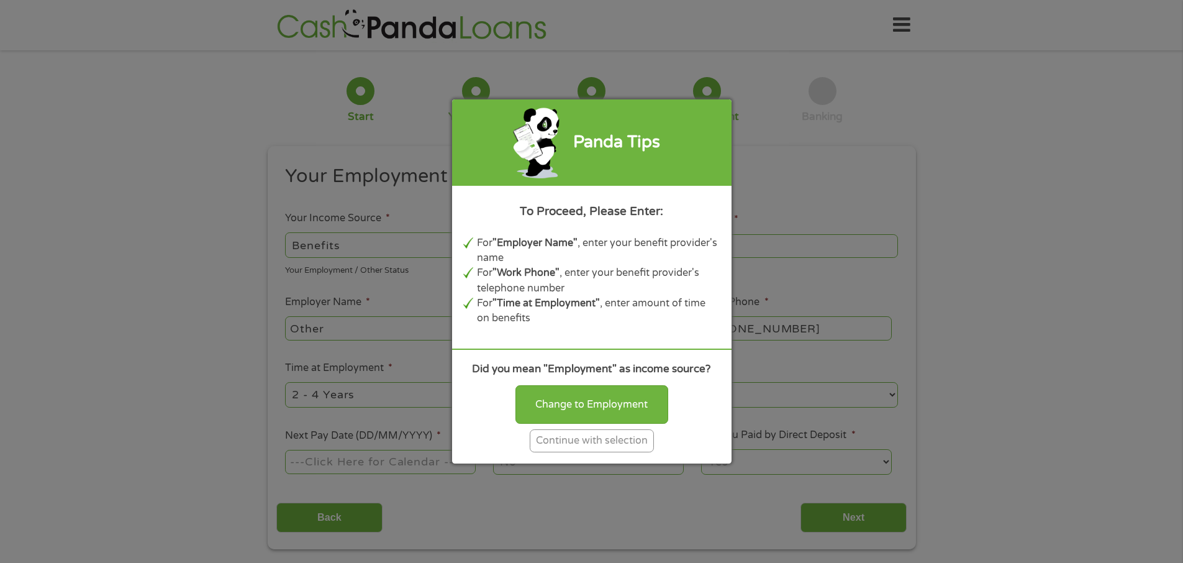
click at [573, 445] on div "Continue with selection" at bounding box center [592, 440] width 124 height 23
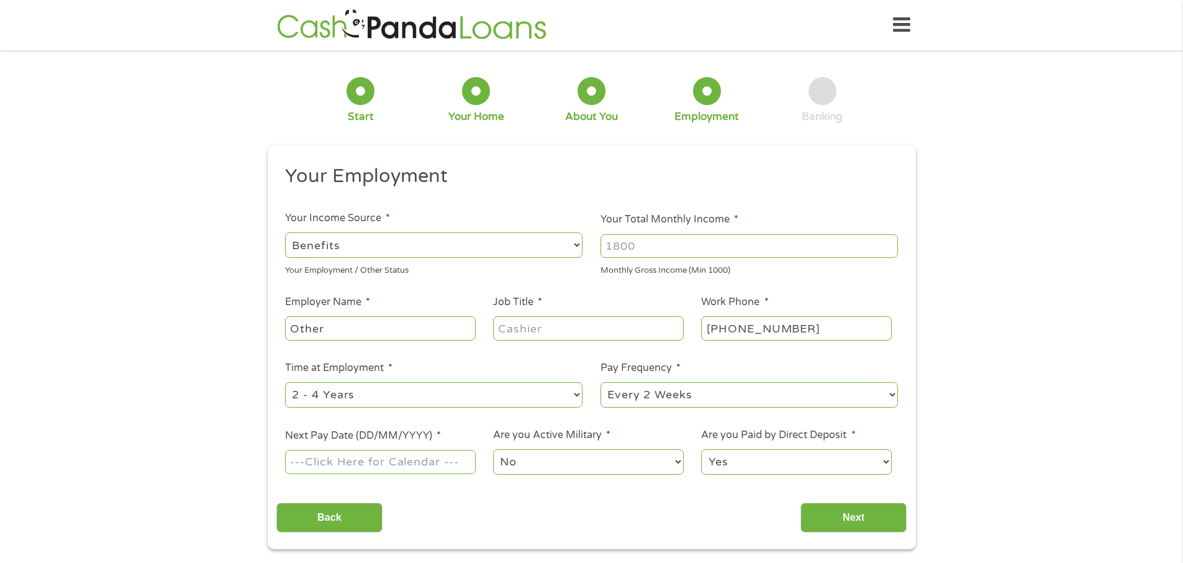
click at [648, 248] on input "Your Total Monthly Income *" at bounding box center [749, 246] width 297 height 24
type input "1903"
click at [545, 335] on input "Job Title *" at bounding box center [588, 328] width 190 height 24
type input "HOUSEWIFE"
click at [797, 326] on input "[PHONE_NUMBER]" at bounding box center [796, 328] width 190 height 24
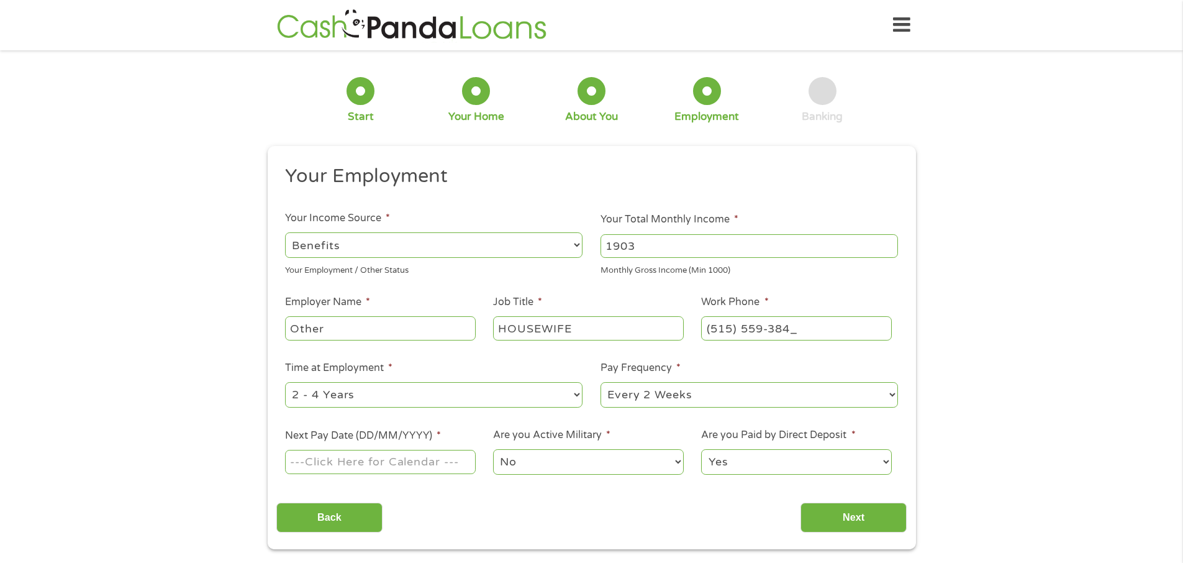
type input "(515) 559-3845"
click at [571, 394] on select "--- Choose one --- 1 Year or less 1 - 2 Years 2 - 4 Years Over 4 Years" at bounding box center [433, 394] width 297 height 25
select select "60months"
click at [285, 382] on select "--- Choose one --- 1 Year or less 1 - 2 Years 2 - 4 Years Over 4 Years" at bounding box center [433, 394] width 297 height 25
click at [889, 397] on select "--- Choose one --- Every 2 Weeks Every Week Monthly Semi-Monthly" at bounding box center [749, 394] width 297 height 25
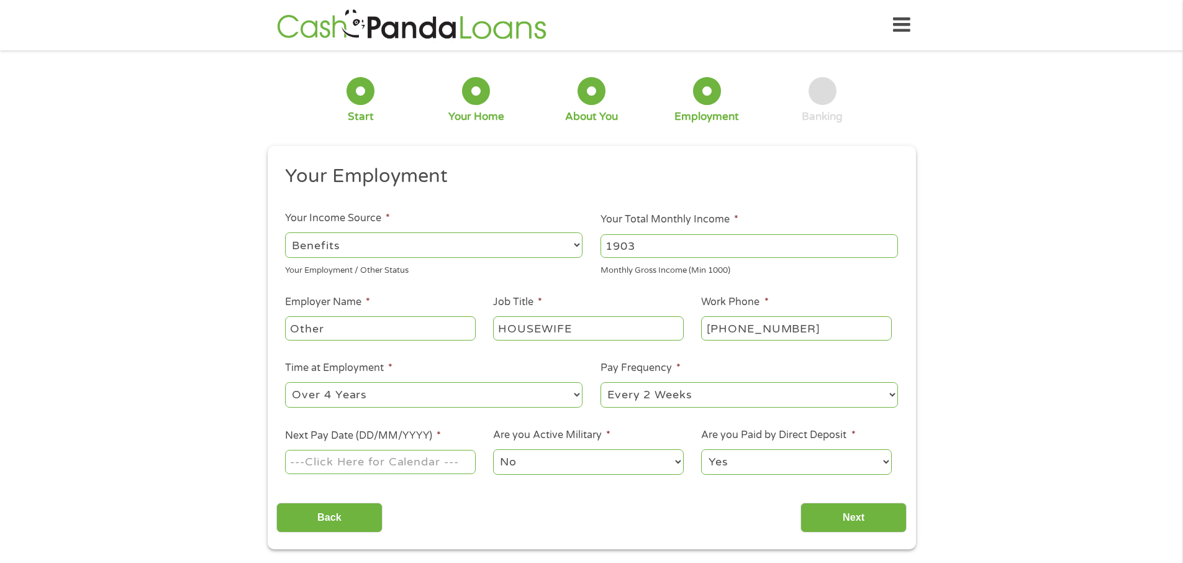
select select "monthly"
click at [601, 382] on select "--- Choose one --- Every 2 Weeks Every Week Monthly Semi-Monthly" at bounding box center [749, 394] width 297 height 25
click at [309, 463] on input "Next Pay Date (DD/MM/YYYY) *" at bounding box center [380, 462] width 190 height 24
type input "02/10/2025"
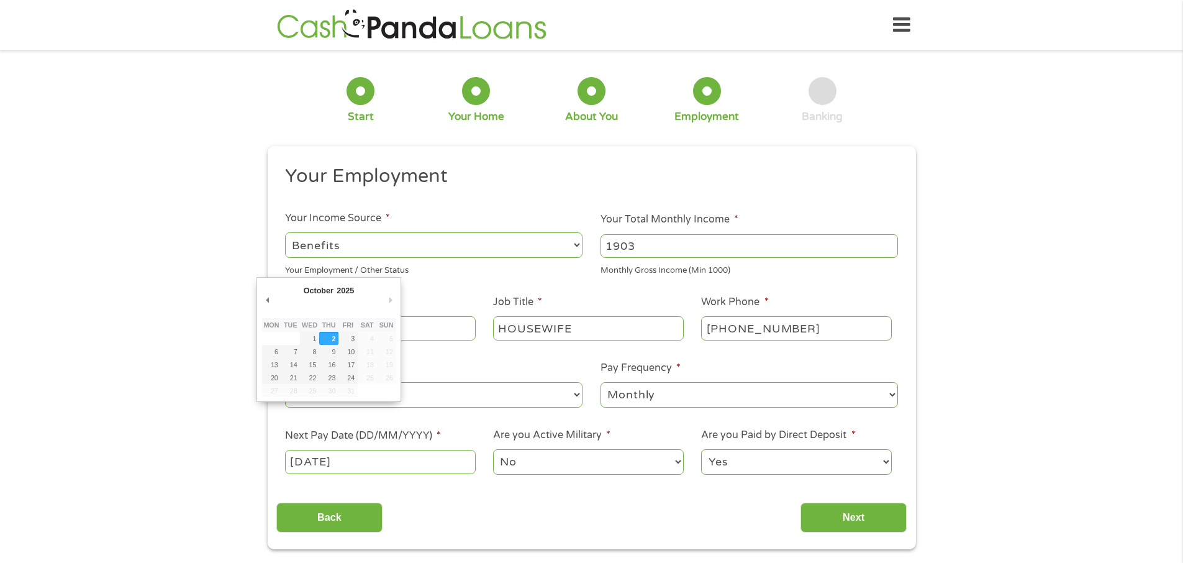
click at [386, 462] on input "02/10/2025" at bounding box center [380, 462] width 190 height 24
click at [392, 299] on button "Next Month" at bounding box center [390, 299] width 11 height 17
click at [390, 301] on button "Next Month" at bounding box center [390, 299] width 11 height 17
click at [854, 522] on input "Next" at bounding box center [854, 517] width 106 height 30
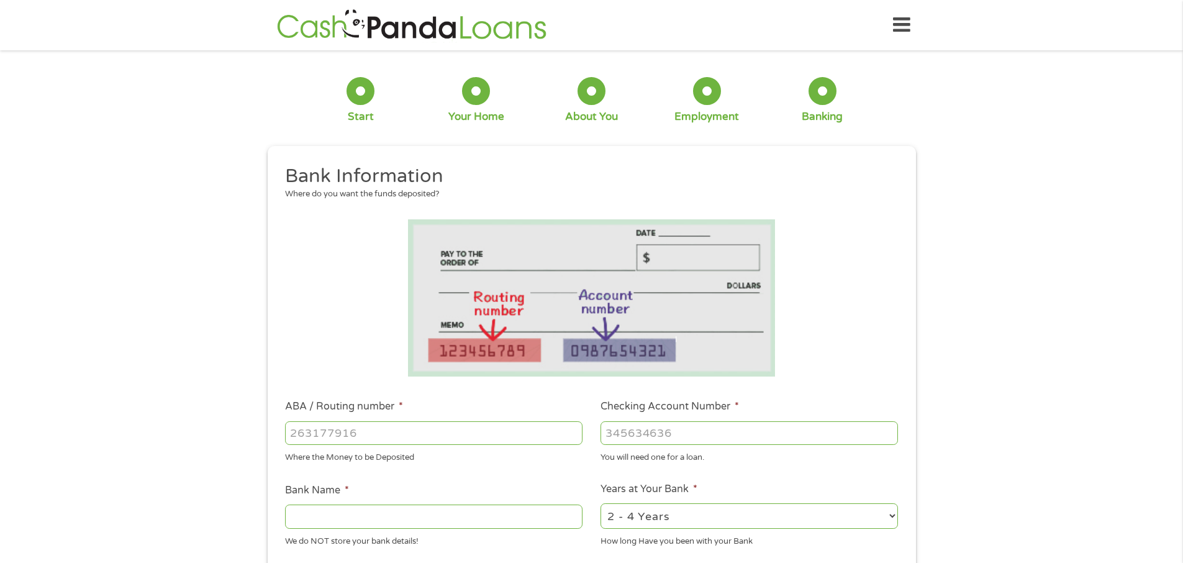
click at [365, 434] on input "ABA / Routing number *" at bounding box center [433, 433] width 297 height 24
type input "031101279"
type input "THE BANCORP BANK"
type input "031101279"
click at [630, 434] on input "Checking Account Number *" at bounding box center [749, 433] width 297 height 24
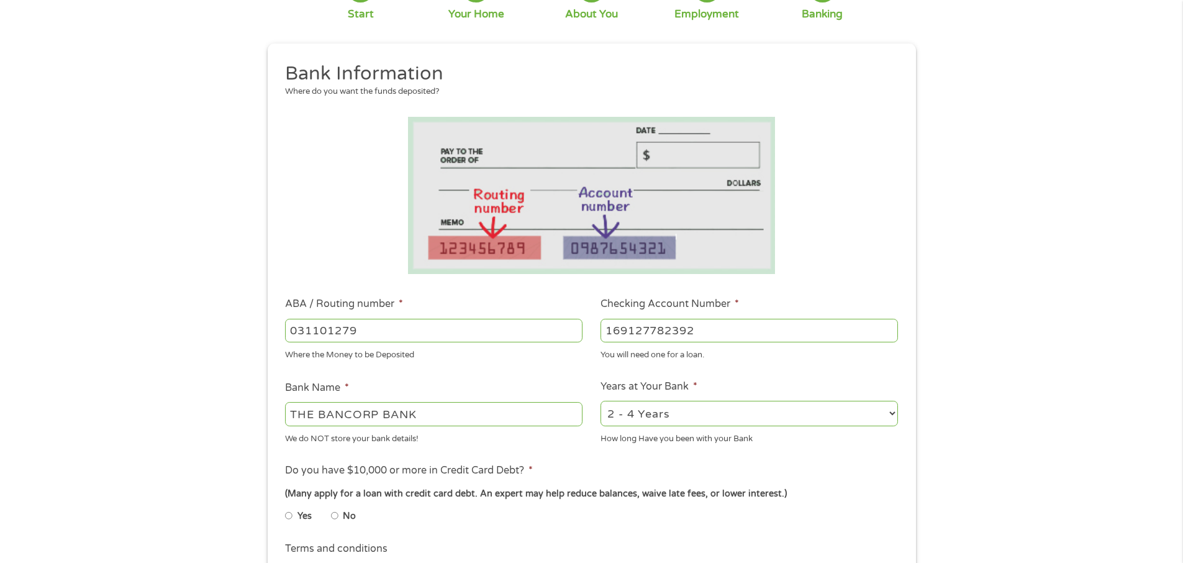
scroll to position [124, 0]
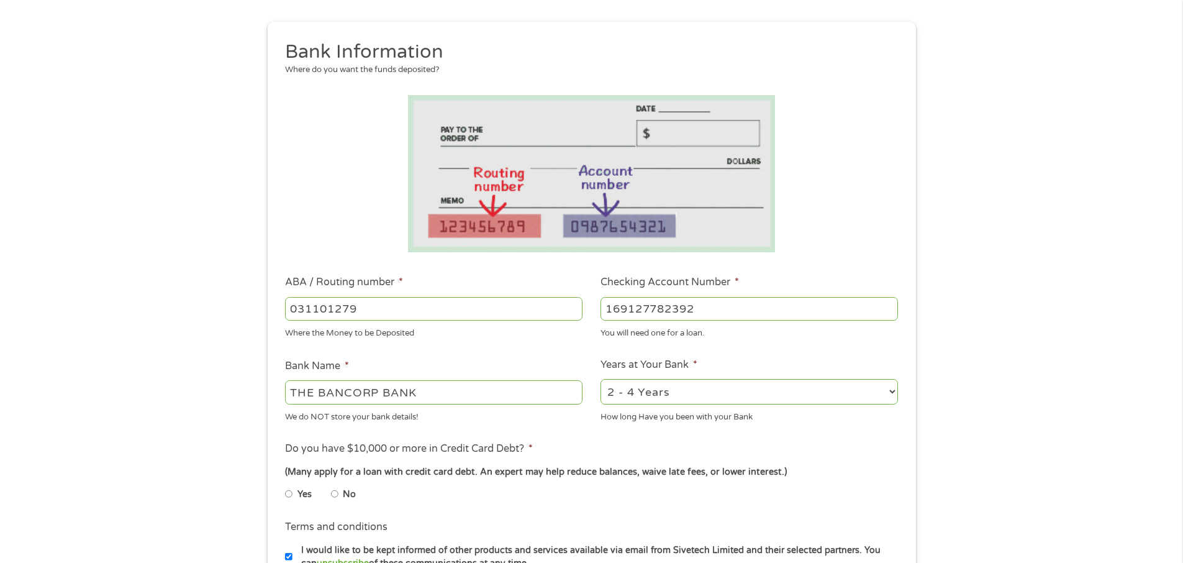
type input "169127782392"
click at [886, 384] on select "2 - 4 Years 6 - 12 Months 1 - 2 Years Over 4 Years" at bounding box center [749, 391] width 297 height 25
select select "60months"
click at [601, 379] on select "2 - 4 Years 6 - 12 Months 1 - 2 Years Over 4 Years" at bounding box center [749, 391] width 297 height 25
click at [333, 491] on input "No" at bounding box center [334, 494] width 7 height 20
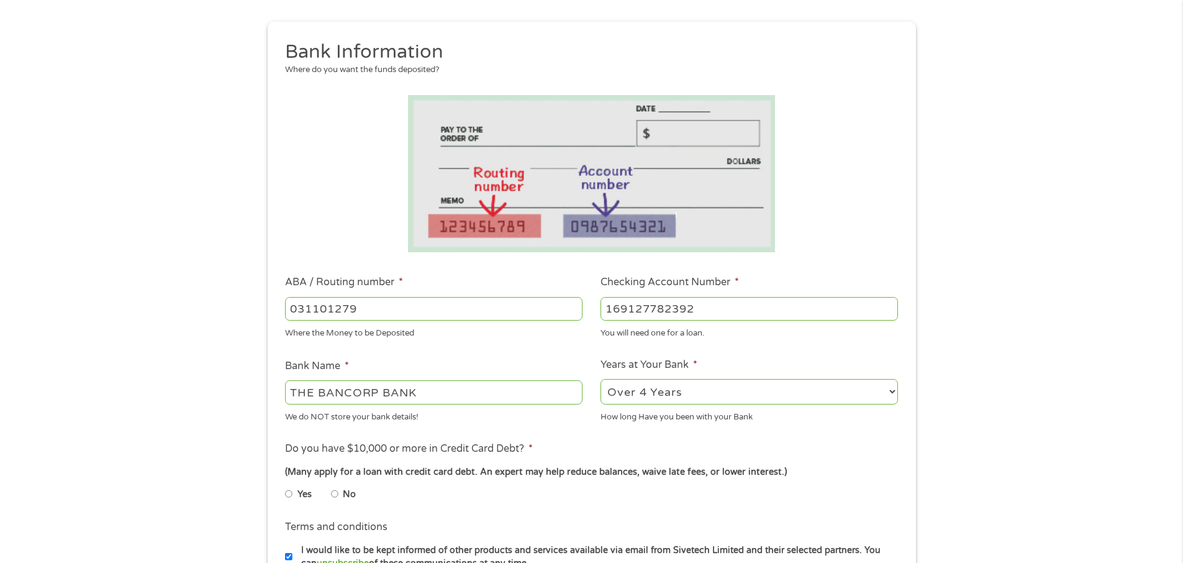
radio input "true"
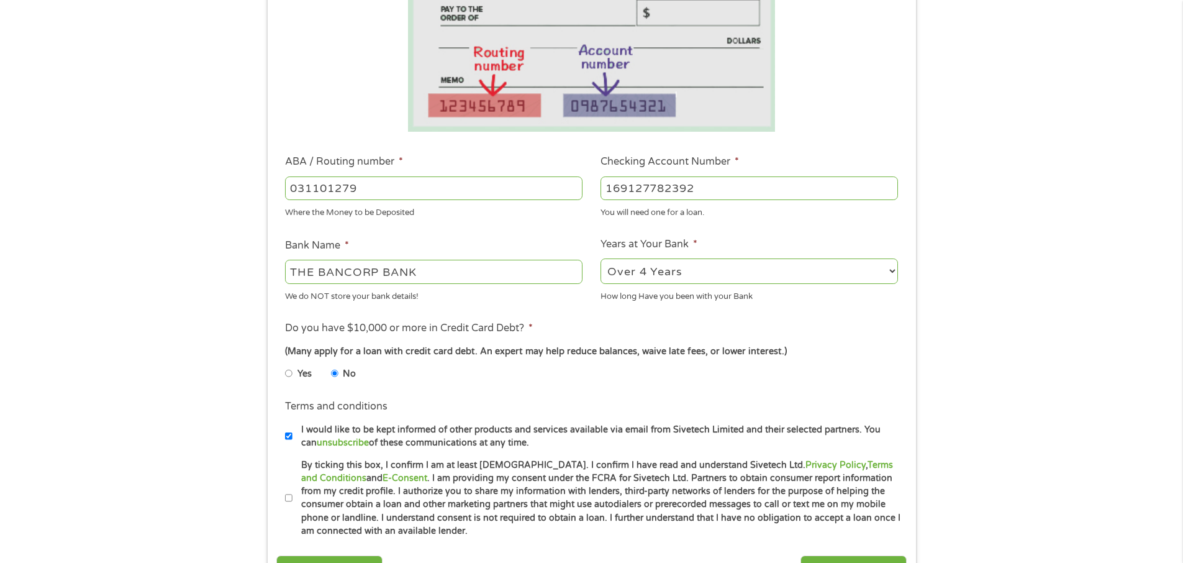
scroll to position [248, 0]
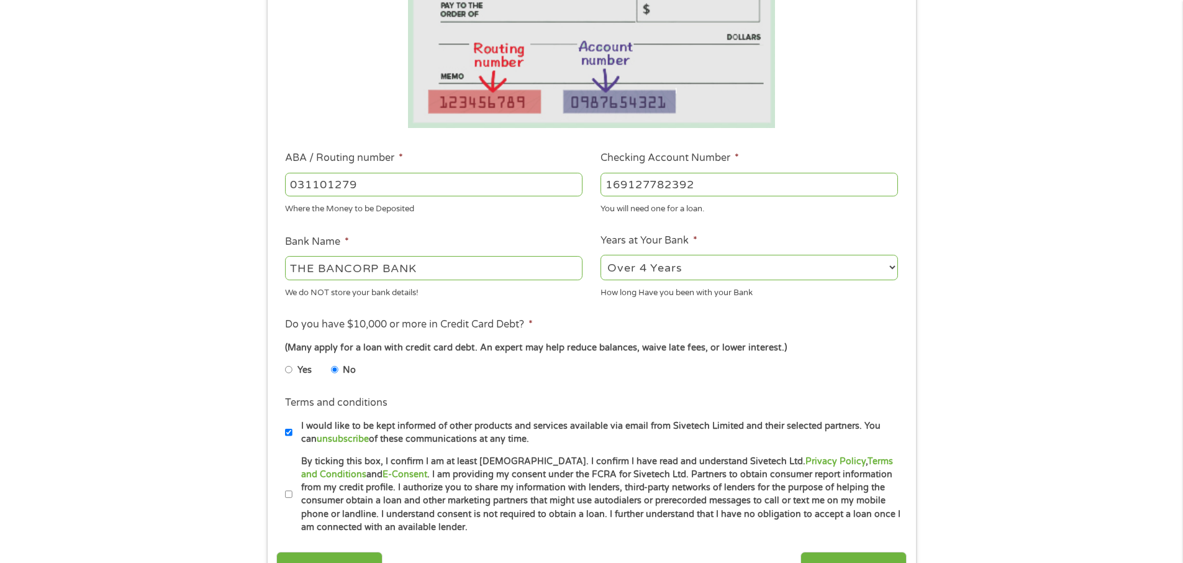
click at [284, 494] on li "Terms and conditions * By ticking this box, I confirm I am at least 18 years ol…" at bounding box center [591, 494] width 630 height 79
click at [289, 494] on input "By ticking this box, I confirm I am at least [DEMOGRAPHIC_DATA]. I confirm I ha…" at bounding box center [288, 494] width 7 height 20
checkbox input "true"
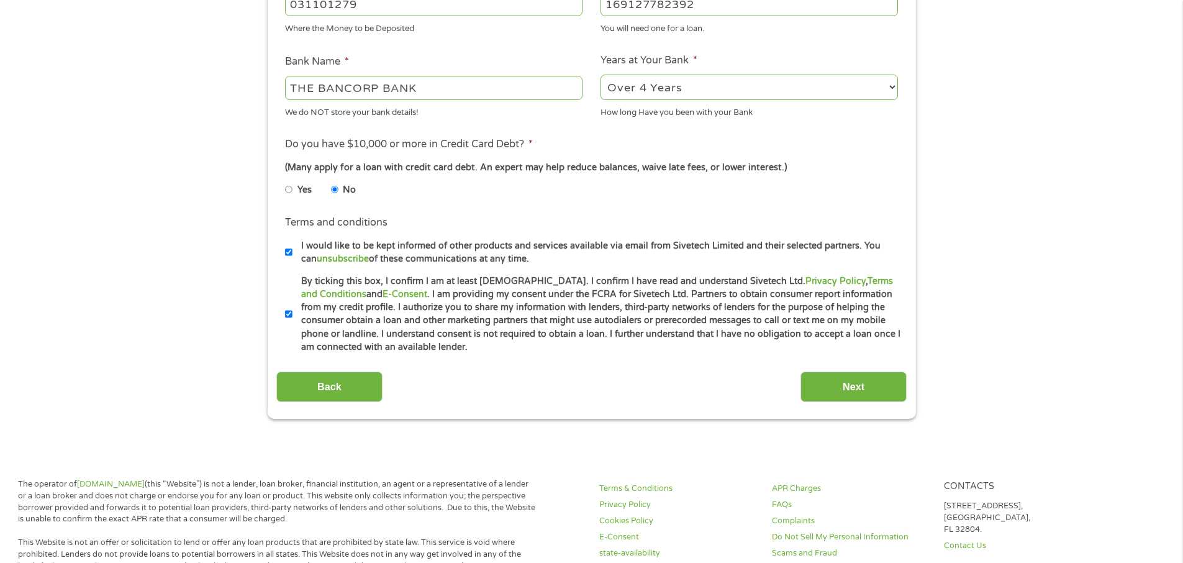
scroll to position [435, 0]
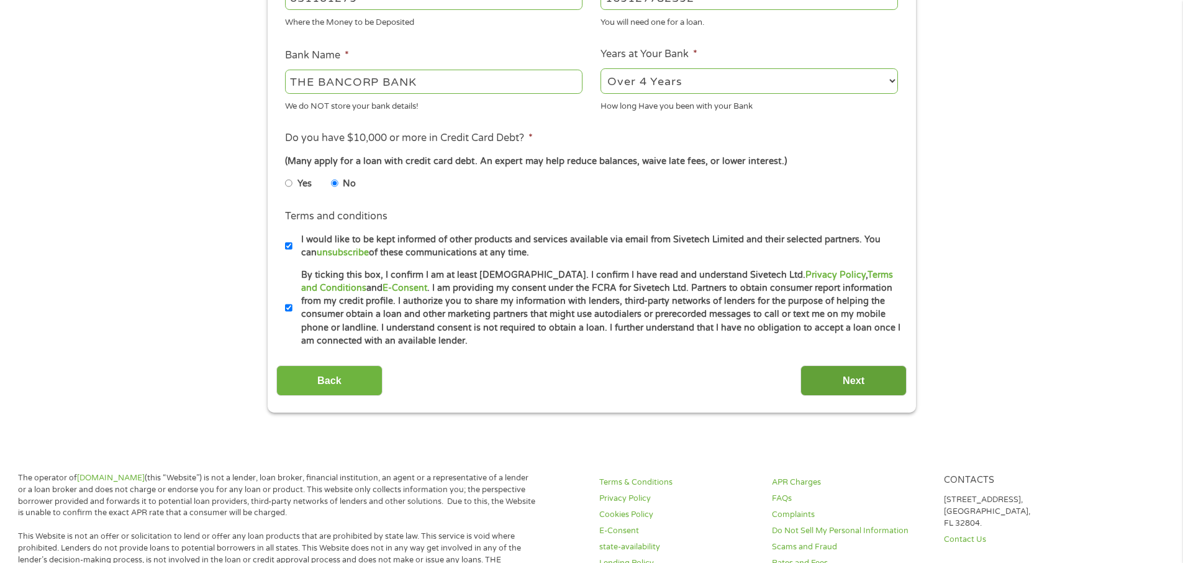
click at [841, 380] on input "Next" at bounding box center [854, 380] width 106 height 30
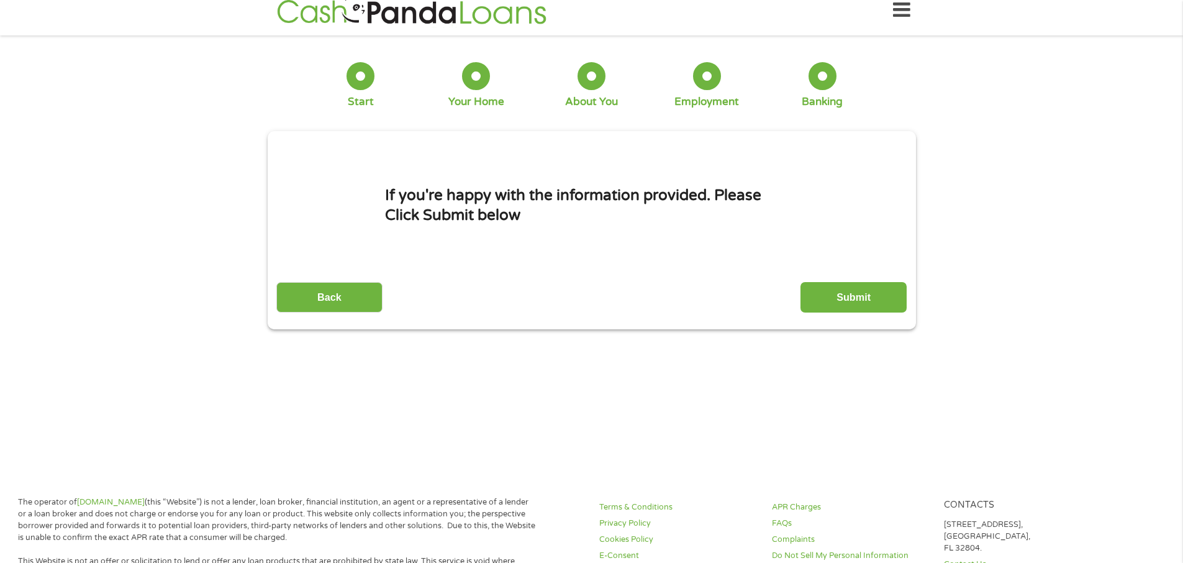
scroll to position [0, 0]
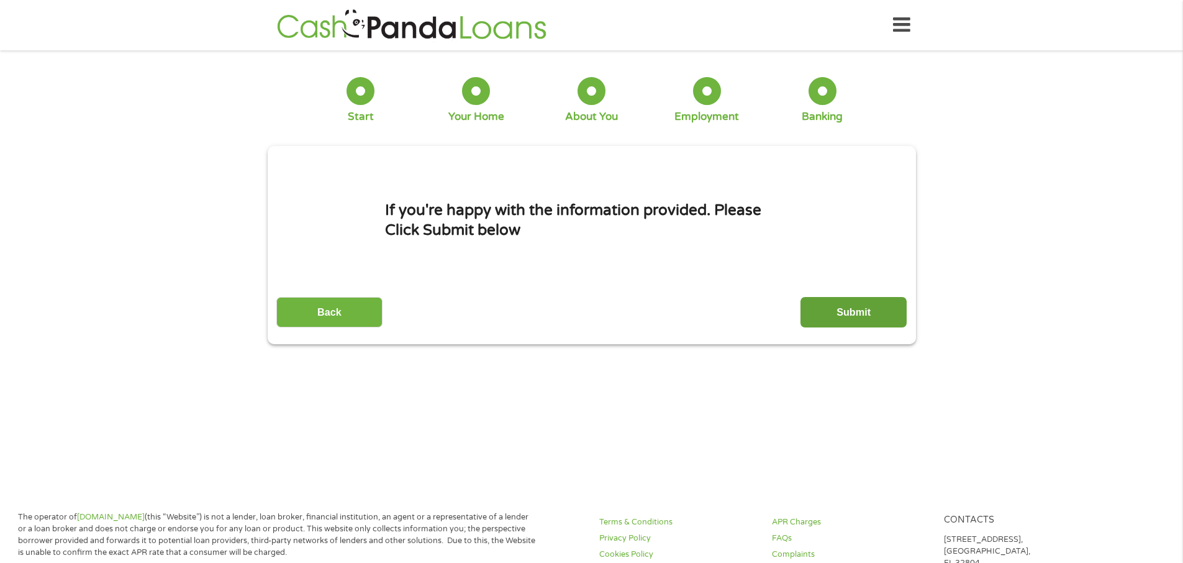
click at [849, 315] on input "Submit" at bounding box center [854, 312] width 106 height 30
